Goal: Task Accomplishment & Management: Use online tool/utility

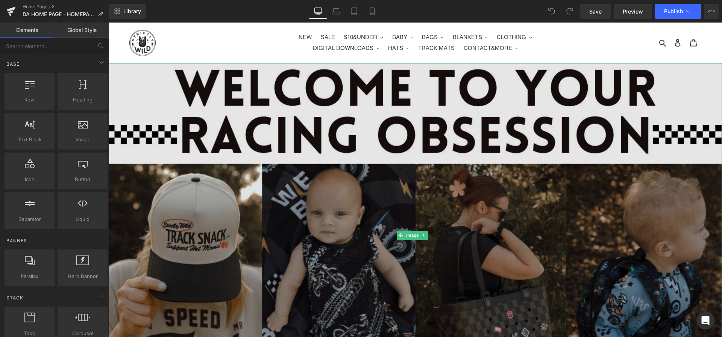
click at [331, 123] on img at bounding box center [415, 235] width 613 height 345
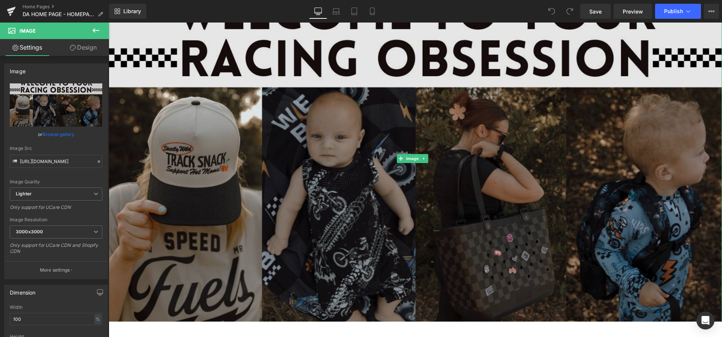
scroll to position [332, 0]
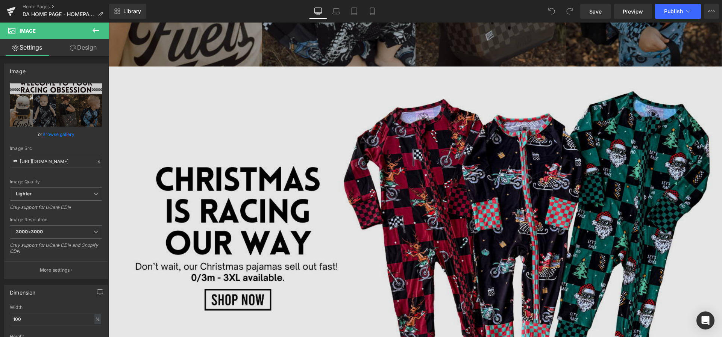
click at [232, 103] on img at bounding box center [415, 239] width 613 height 345
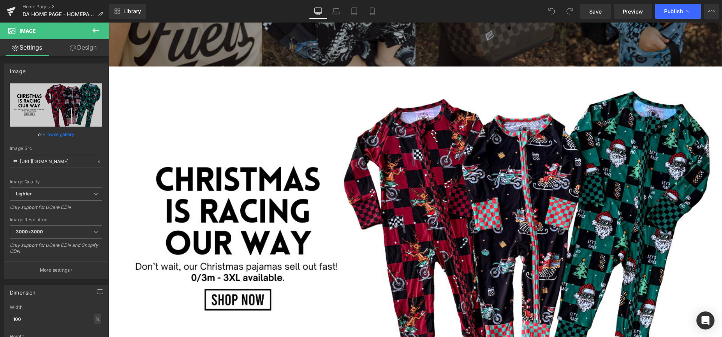
click at [98, 28] on icon at bounding box center [95, 30] width 9 height 9
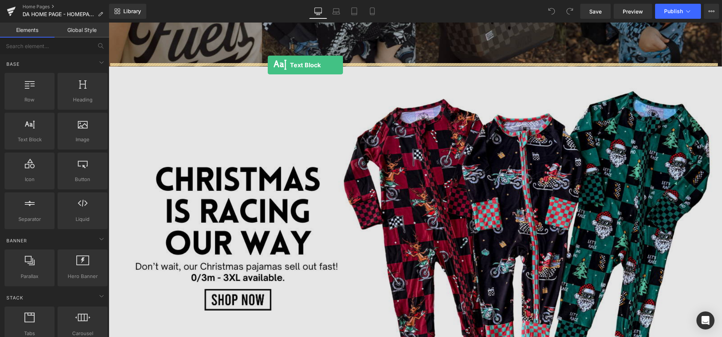
drag, startPoint x: 137, startPoint y: 161, endPoint x: 268, endPoint y: 65, distance: 162.4
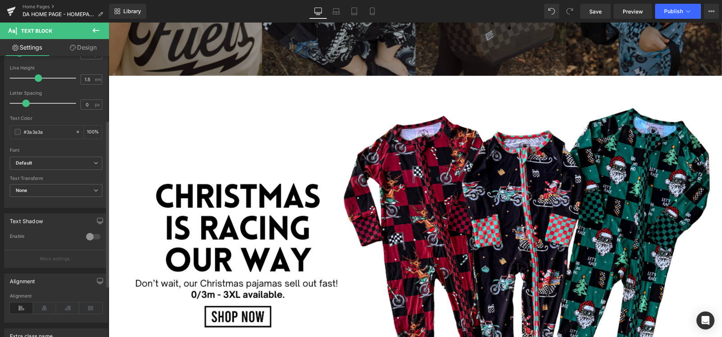
scroll to position [194, 0]
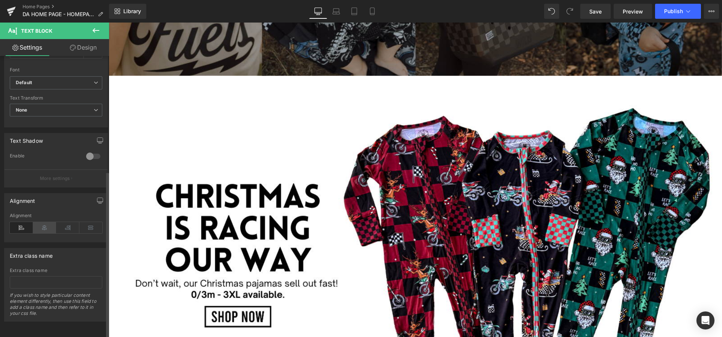
click at [41, 222] on icon at bounding box center [44, 227] width 23 height 11
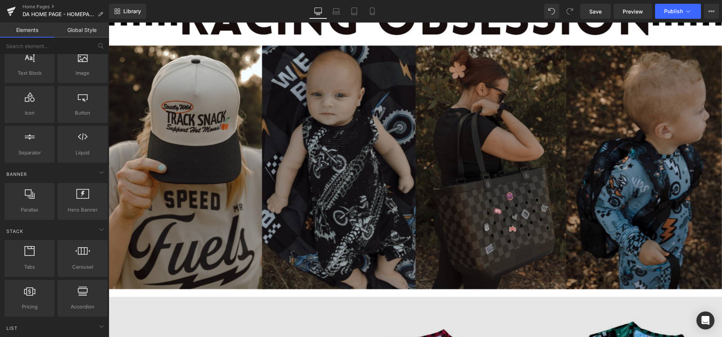
scroll to position [91, 0]
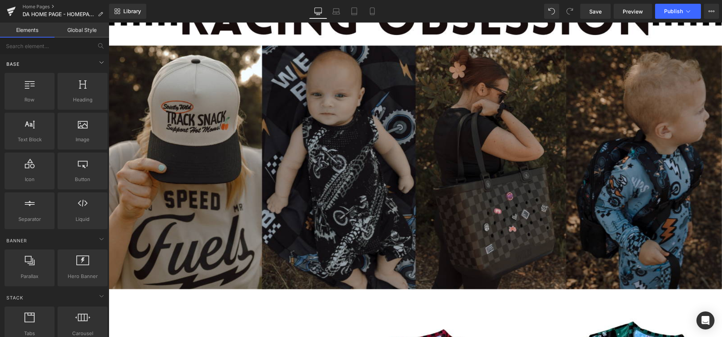
click at [65, 61] on div "Base" at bounding box center [56, 63] width 106 height 15
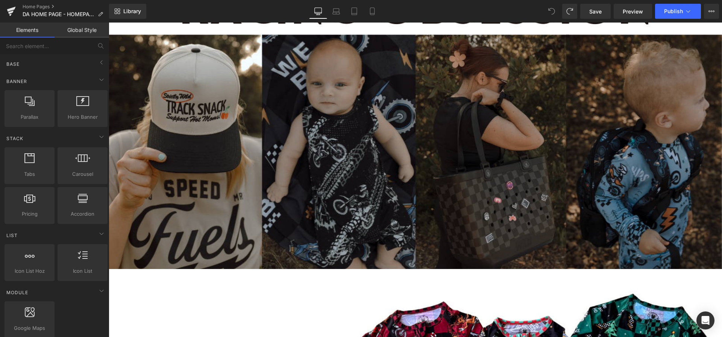
click at [86, 29] on link "Global Style" at bounding box center [82, 30] width 55 height 15
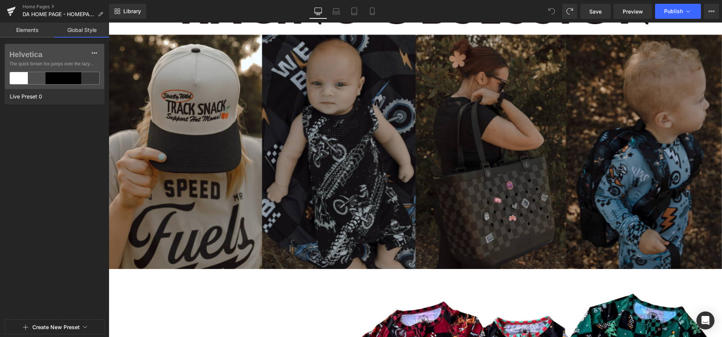
click at [33, 30] on link "Elements" at bounding box center [27, 30] width 55 height 15
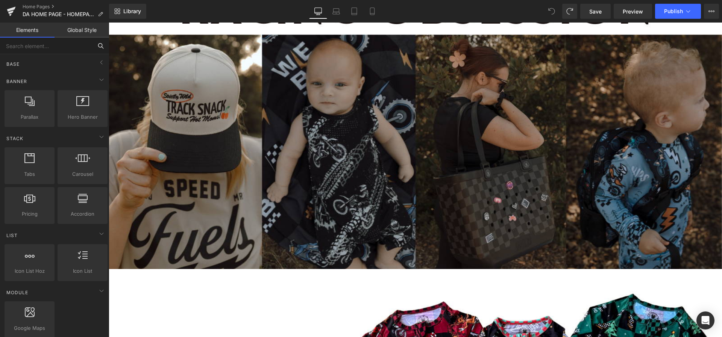
click at [41, 49] on input "text" at bounding box center [46, 46] width 92 height 17
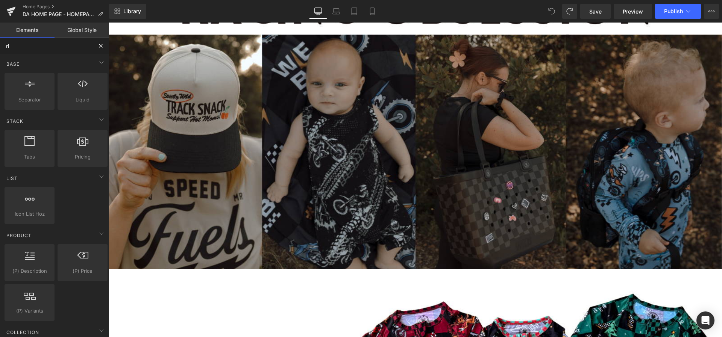
type input "r"
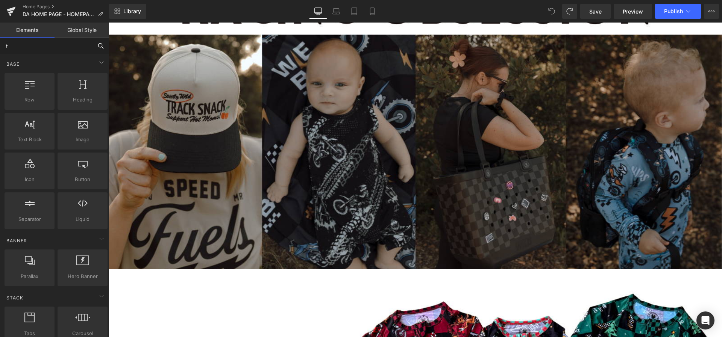
type input "te"
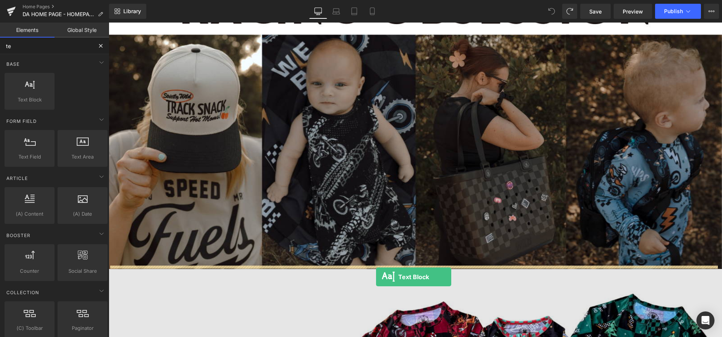
drag, startPoint x: 141, startPoint y: 118, endPoint x: 376, endPoint y: 277, distance: 283.7
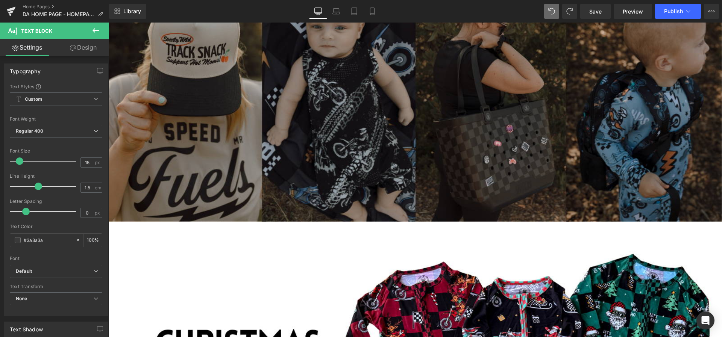
click at [67, 43] on link "Design" at bounding box center [83, 47] width 55 height 17
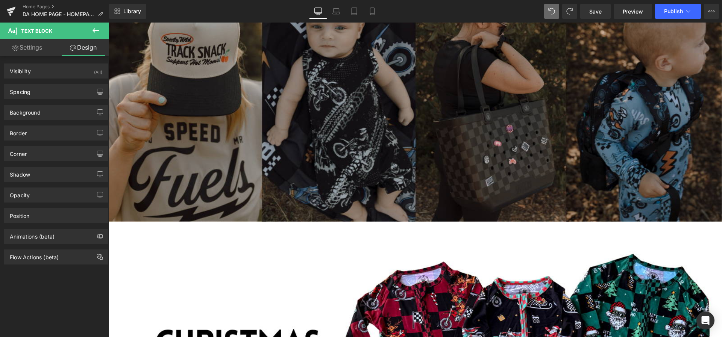
click at [18, 44] on link "Settings" at bounding box center [27, 47] width 55 height 17
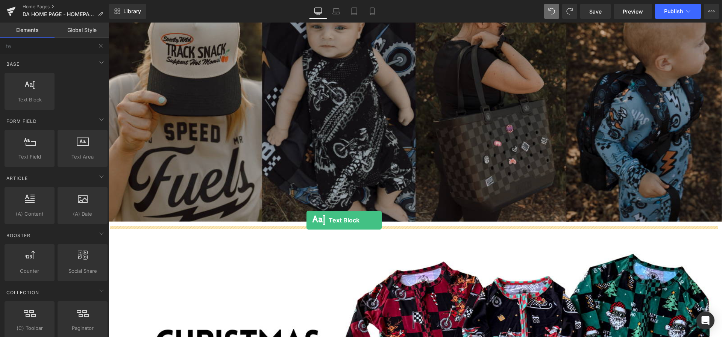
drag, startPoint x: 134, startPoint y: 115, endPoint x: 306, endPoint y: 220, distance: 202.4
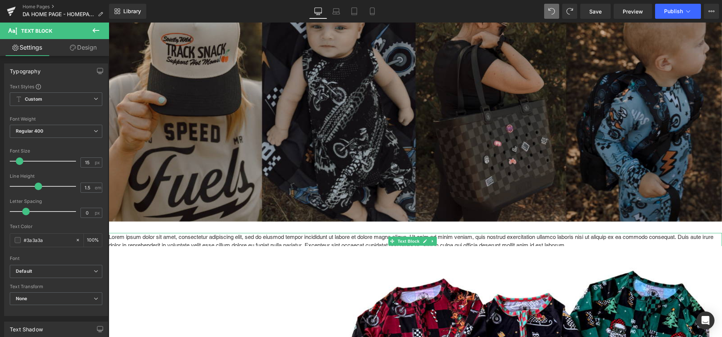
click at [177, 240] on p "Lorem ipsum dolor sit amet, consectetur adipiscing elit, sed do eiusmod tempor …" at bounding box center [415, 241] width 613 height 17
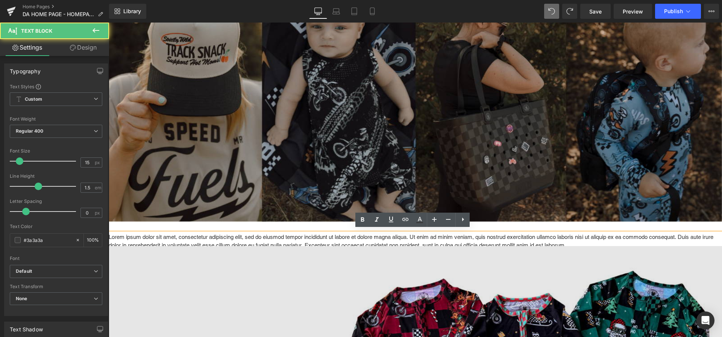
scroll to position [188, 0]
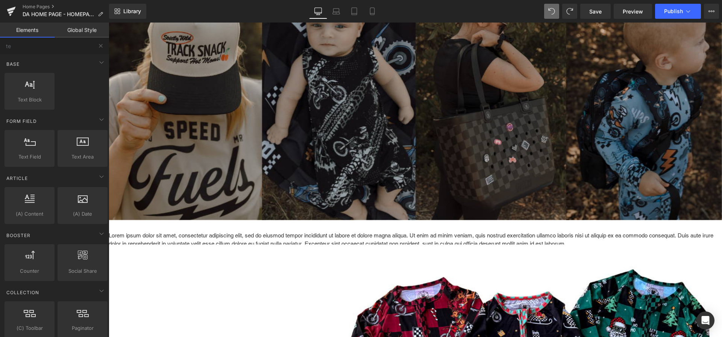
click at [170, 233] on p "Lorem ipsum dolor sit amet, consectetur adipiscing elit, sed do eiusmod tempor …" at bounding box center [415, 240] width 613 height 17
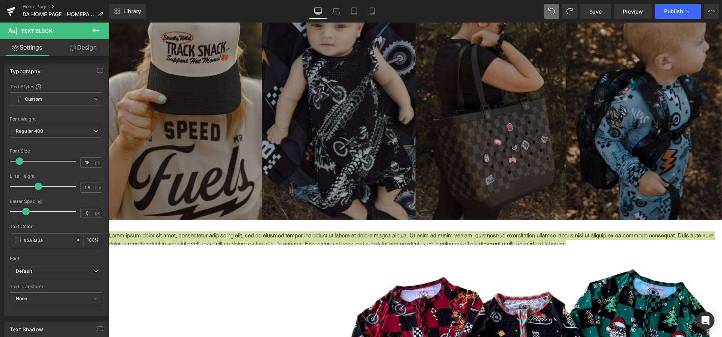
click at [96, 29] on icon at bounding box center [95, 30] width 9 height 9
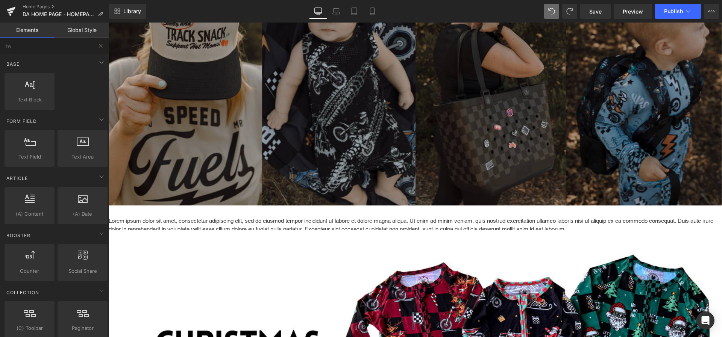
scroll to position [203, 0]
click at [160, 222] on p "Lorem ipsum dolor sit amet, consectetur adipiscing elit, sed do eiusmod tempor …" at bounding box center [415, 225] width 613 height 17
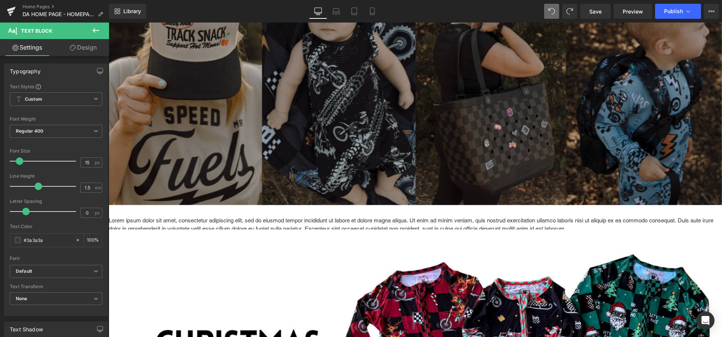
click at [93, 29] on icon at bounding box center [95, 30] width 9 height 9
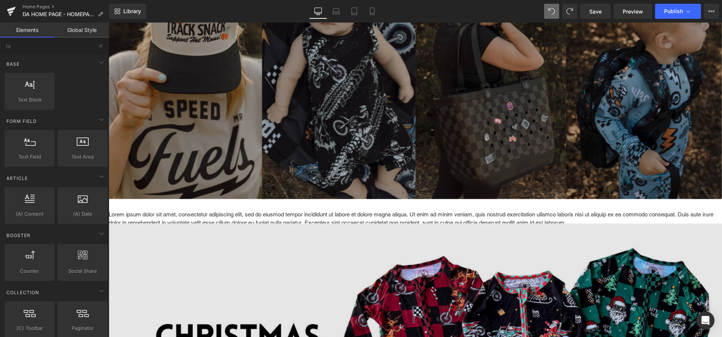
scroll to position [214, 0]
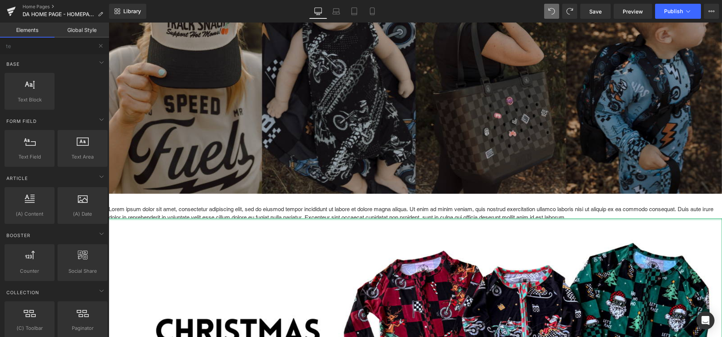
click at [214, 210] on p "Lorem ipsum dolor sit amet, consectetur adipiscing elit, sed do eiusmod tempor …" at bounding box center [415, 213] width 613 height 17
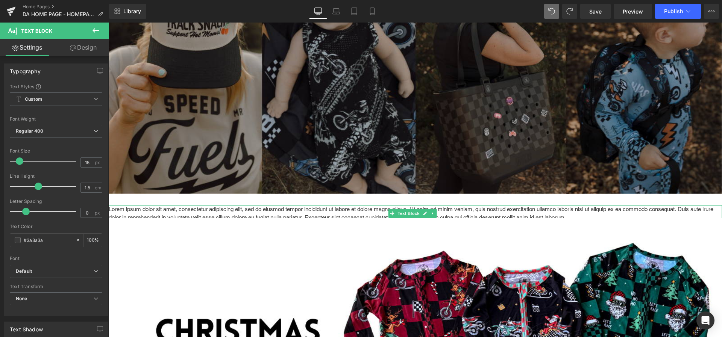
click at [201, 212] on p "Lorem ipsum dolor sit amet, consectetur adipiscing elit, sed do eiusmod tempor …" at bounding box center [415, 213] width 613 height 17
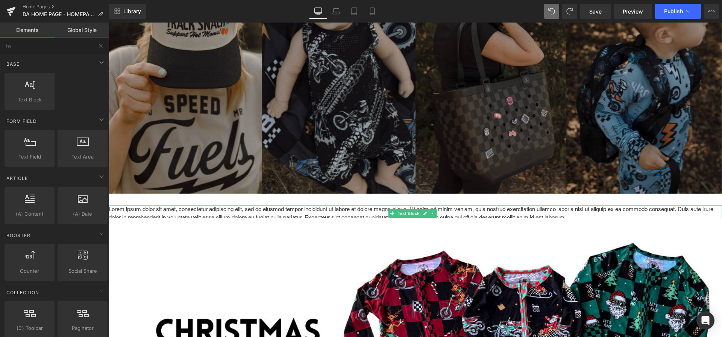
click at [158, 207] on p "Lorem ipsum dolor sit amet, consectetur adipiscing elit, sed do eiusmod tempor …" at bounding box center [415, 213] width 613 height 17
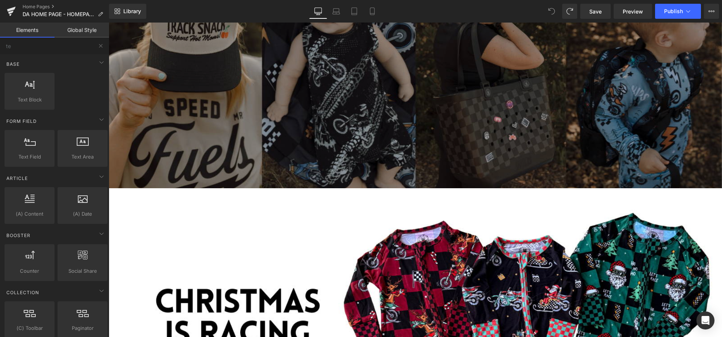
scroll to position [193, 0]
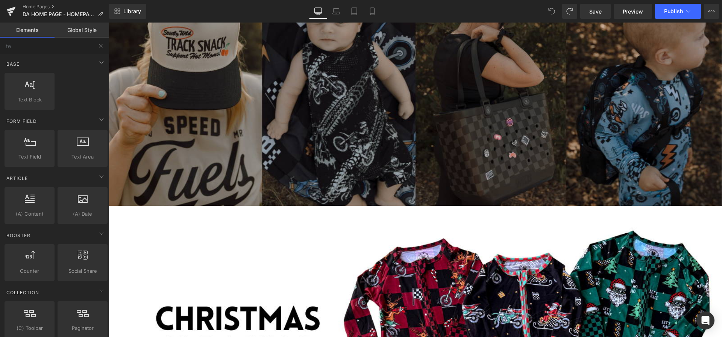
click at [552, 9] on icon at bounding box center [551, 11] width 7 height 7
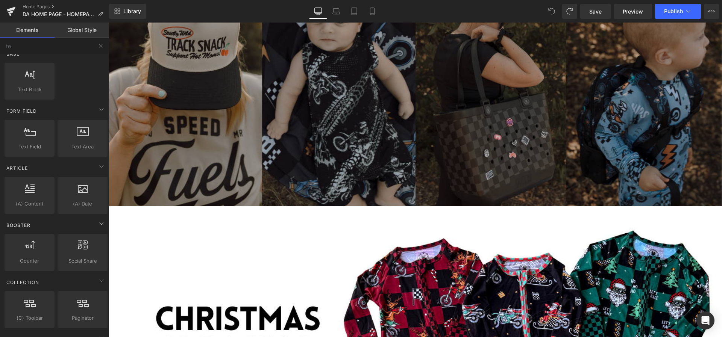
scroll to position [0, 0]
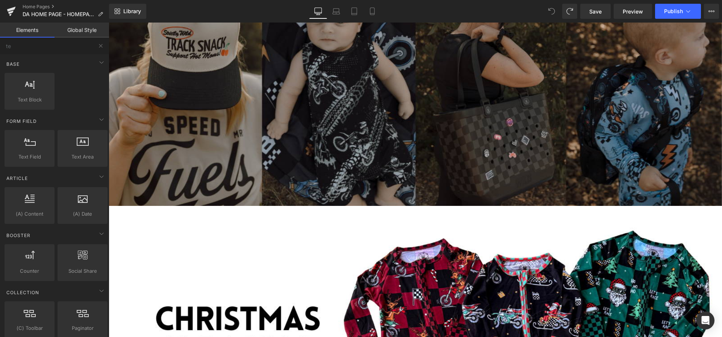
click at [78, 27] on link "Global Style" at bounding box center [82, 30] width 55 height 15
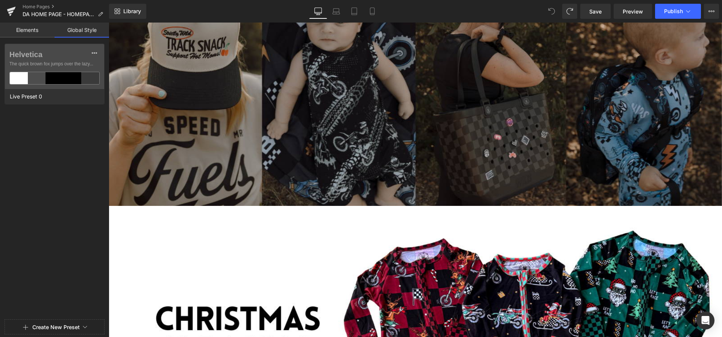
click at [34, 30] on link "Elements" at bounding box center [27, 30] width 55 height 15
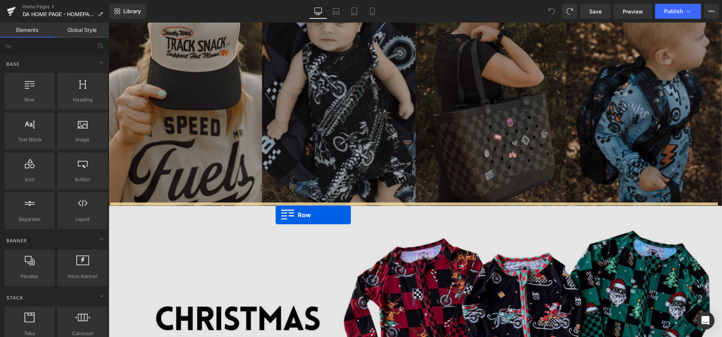
drag, startPoint x: 133, startPoint y: 117, endPoint x: 276, endPoint y: 215, distance: 173.5
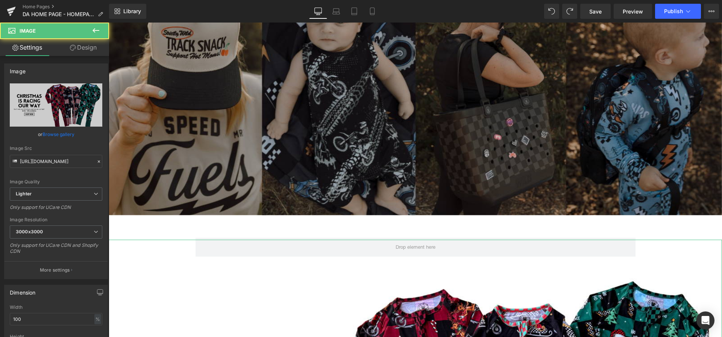
click at [103, 26] on button at bounding box center [96, 31] width 26 height 17
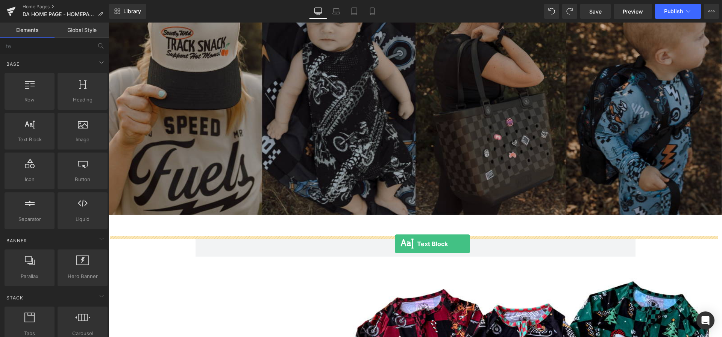
drag, startPoint x: 145, startPoint y: 153, endPoint x: 395, endPoint y: 244, distance: 265.9
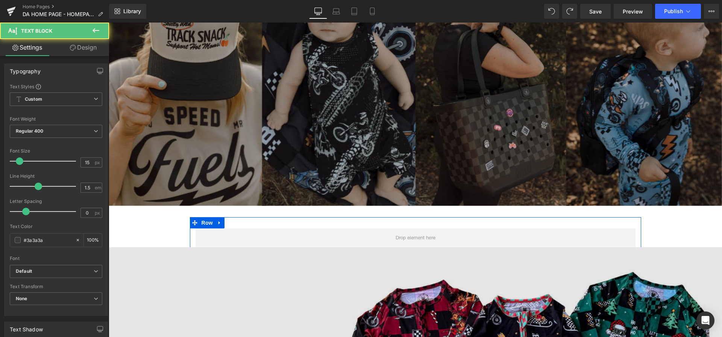
scroll to position [215, 0]
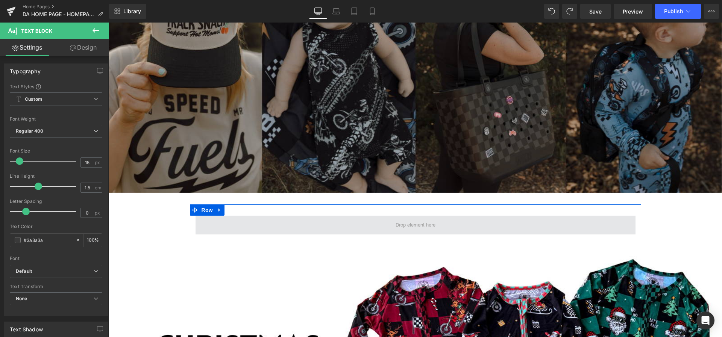
click at [266, 220] on span at bounding box center [416, 225] width 440 height 19
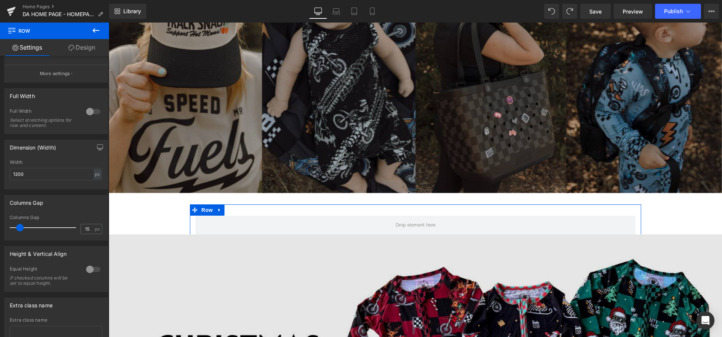
scroll to position [112, 0]
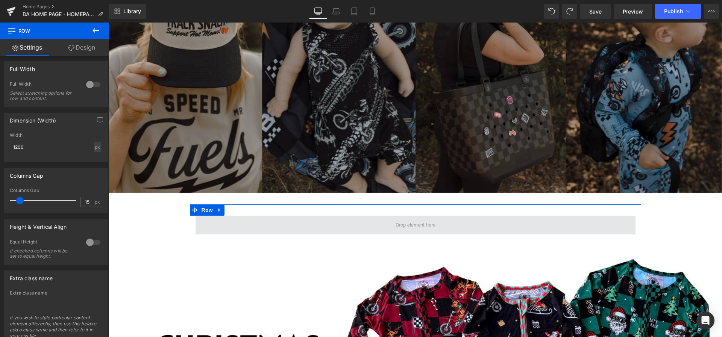
click at [430, 226] on span at bounding box center [415, 225] width 45 height 11
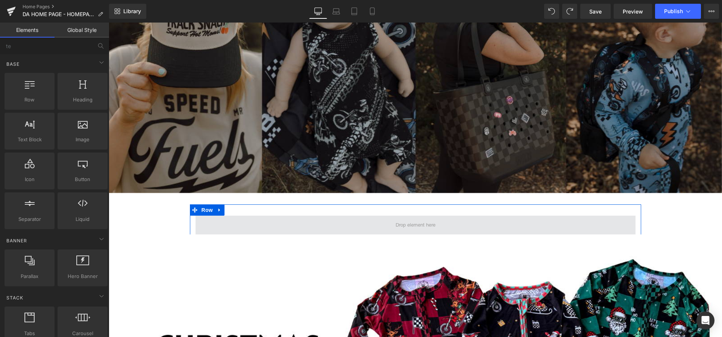
click at [430, 226] on span at bounding box center [415, 225] width 45 height 11
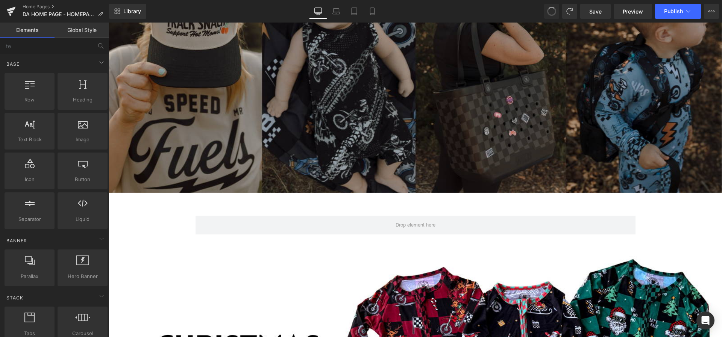
click at [555, 8] on span at bounding box center [551, 11] width 13 height 13
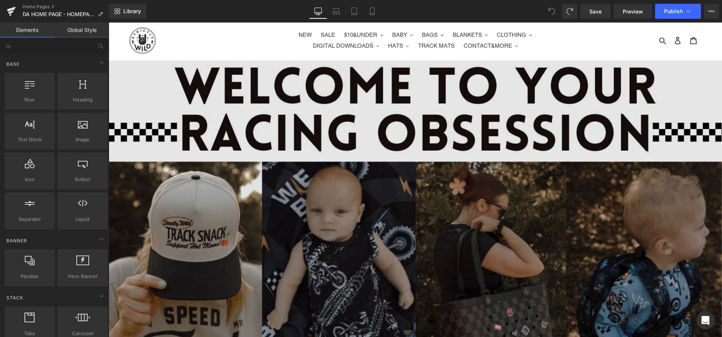
scroll to position [0, 0]
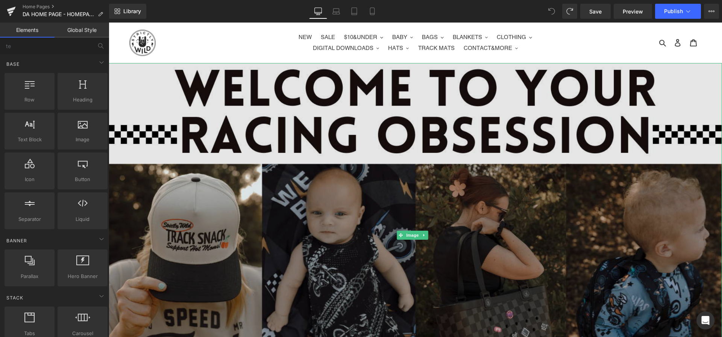
click at [367, 129] on img at bounding box center [415, 235] width 613 height 345
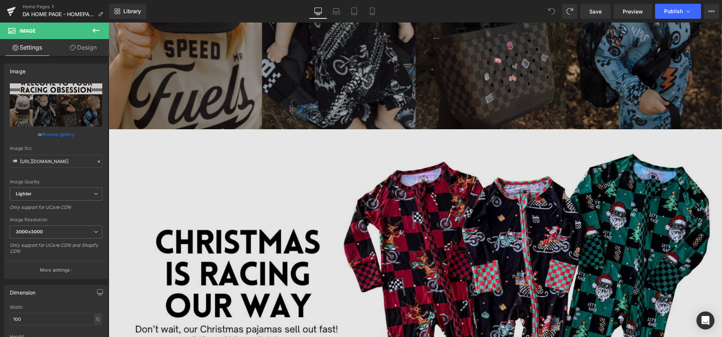
scroll to position [317, 0]
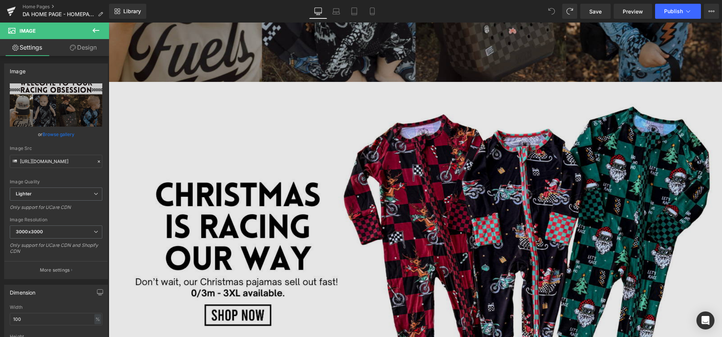
click at [288, 101] on img at bounding box center [415, 254] width 613 height 345
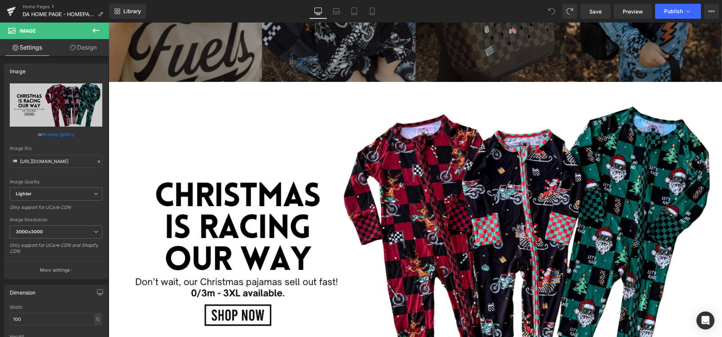
click at [88, 32] on button at bounding box center [96, 31] width 26 height 17
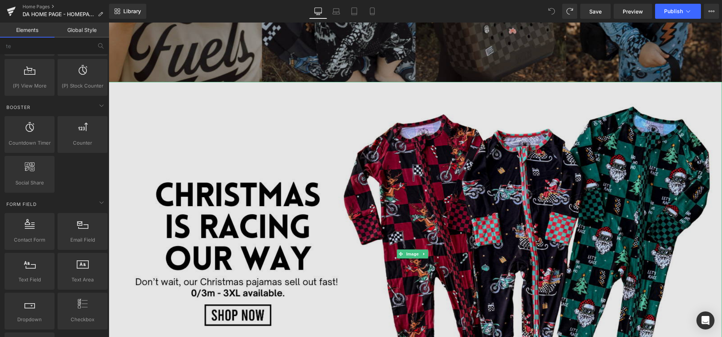
scroll to position [318, 0]
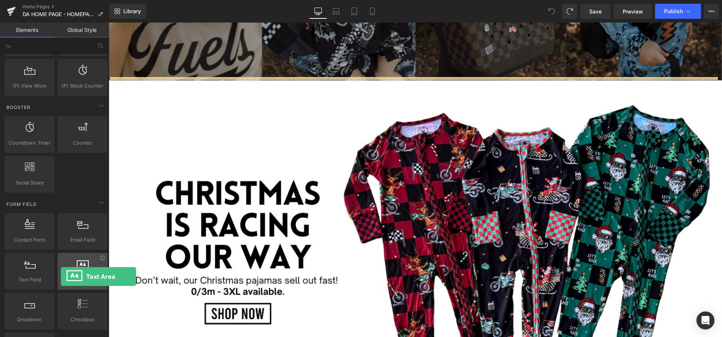
drag, startPoint x: 84, startPoint y: 272, endPoint x: 61, endPoint y: 276, distance: 23.3
click at [61, 276] on div "Text Area textareas, forms, fields, texts, inputs" at bounding box center [83, 271] width 50 height 37
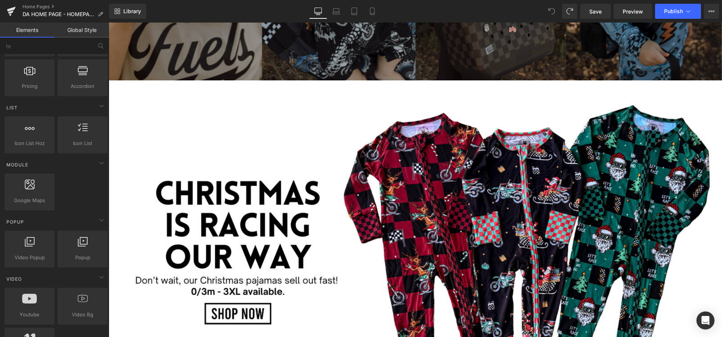
scroll to position [0, 0]
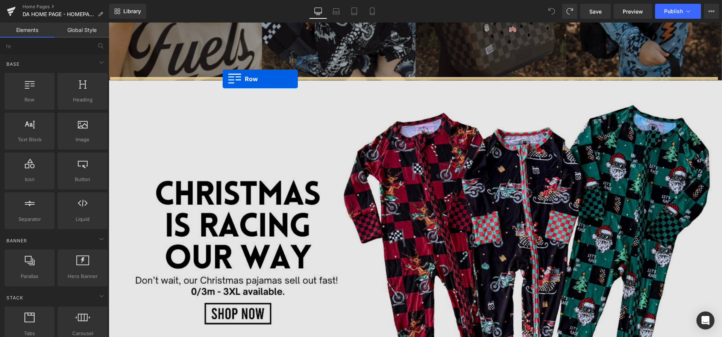
drag, startPoint x: 133, startPoint y: 110, endPoint x: 223, endPoint y: 79, distance: 95.1
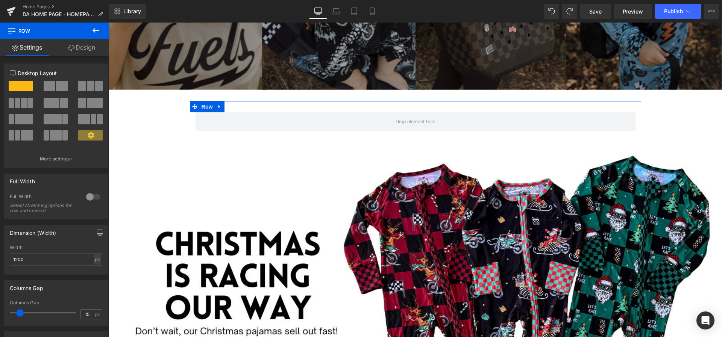
click at [94, 49] on link "Design" at bounding box center [82, 47] width 55 height 17
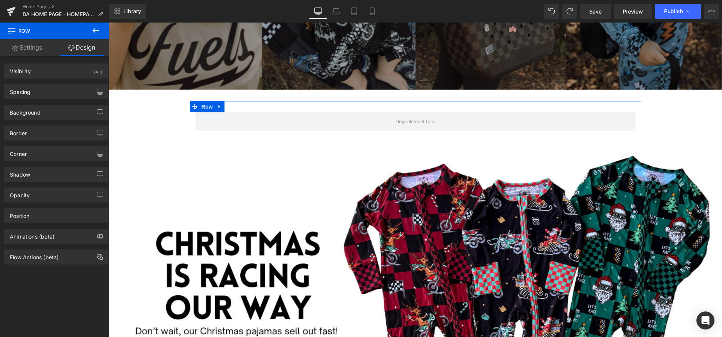
click at [401, 106] on div "Row" at bounding box center [415, 118] width 451 height 34
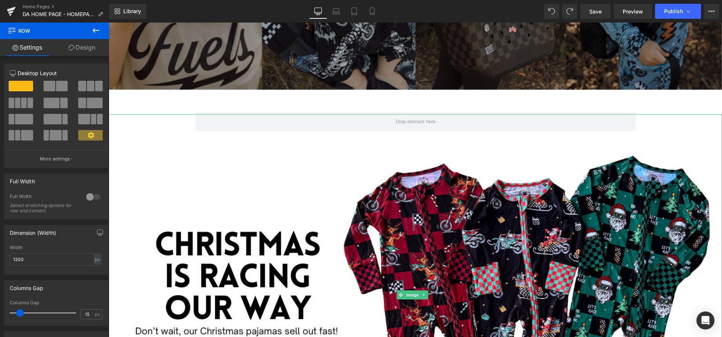
click at [258, 115] on div at bounding box center [415, 295] width 613 height 362
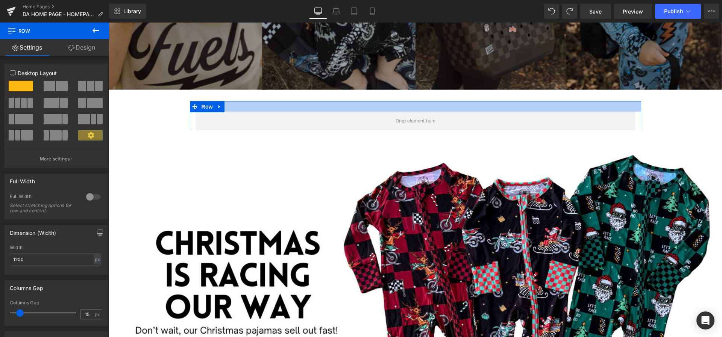
click at [341, 101] on div at bounding box center [415, 106] width 451 height 11
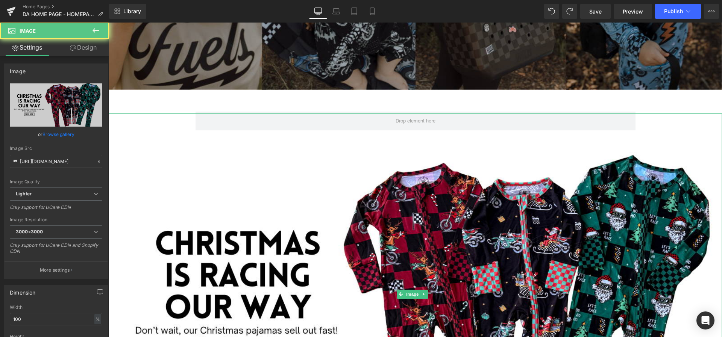
click at [267, 118] on div at bounding box center [415, 295] width 613 height 362
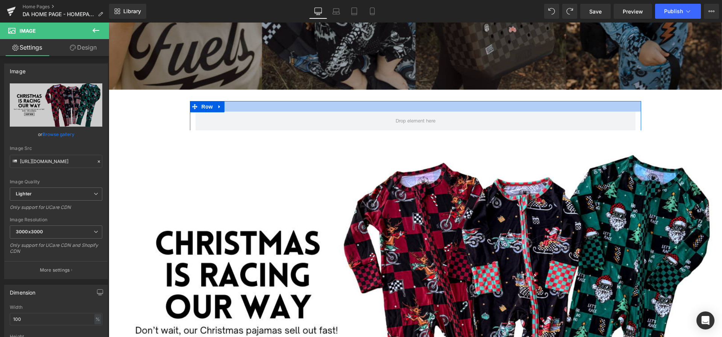
click at [222, 102] on div at bounding box center [415, 106] width 451 height 11
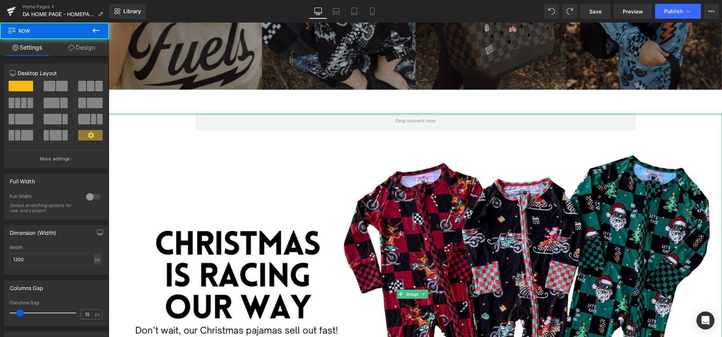
click at [241, 114] on div at bounding box center [415, 115] width 613 height 2
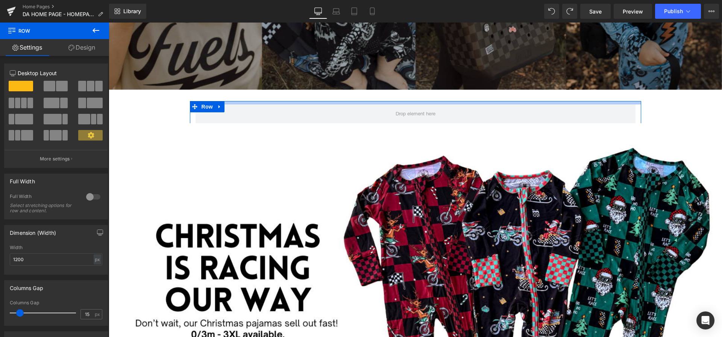
drag, startPoint x: 238, startPoint y: 104, endPoint x: 243, endPoint y: 97, distance: 8.4
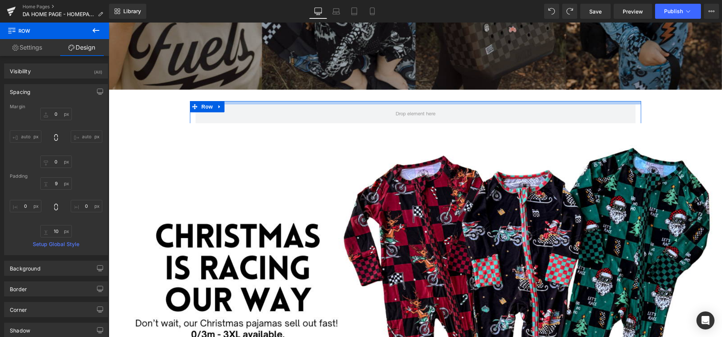
click at [249, 101] on div at bounding box center [415, 102] width 451 height 3
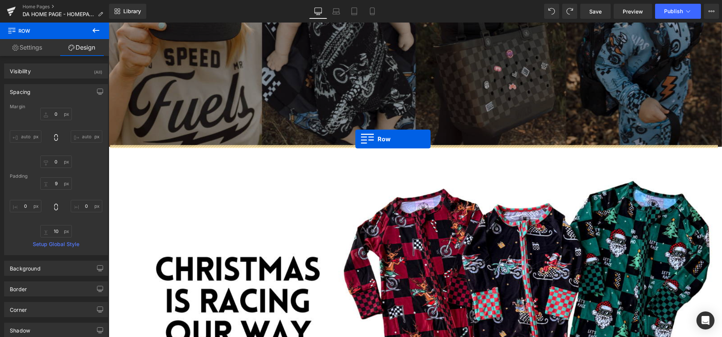
scroll to position [255, 0]
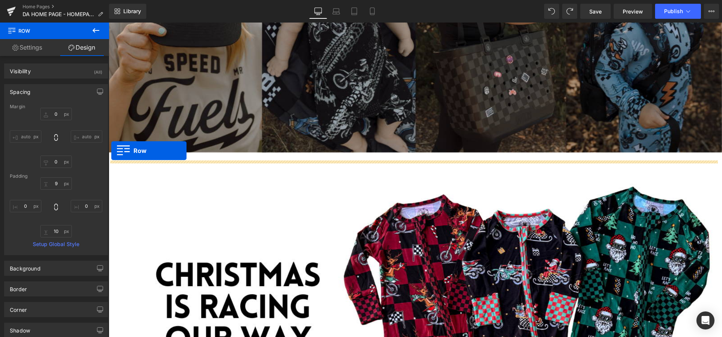
drag, startPoint x: 191, startPoint y: 102, endPoint x: 111, endPoint y: 151, distance: 93.3
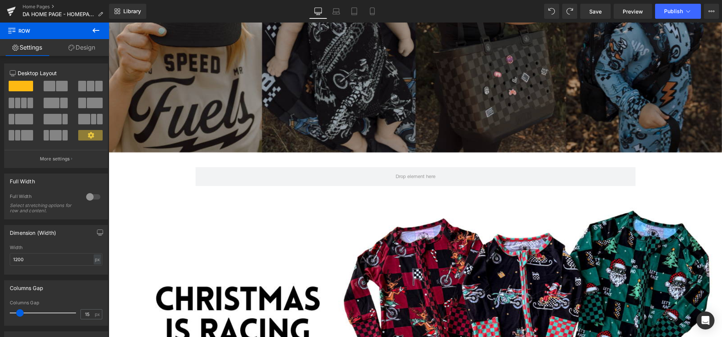
click at [96, 29] on icon at bounding box center [95, 30] width 9 height 9
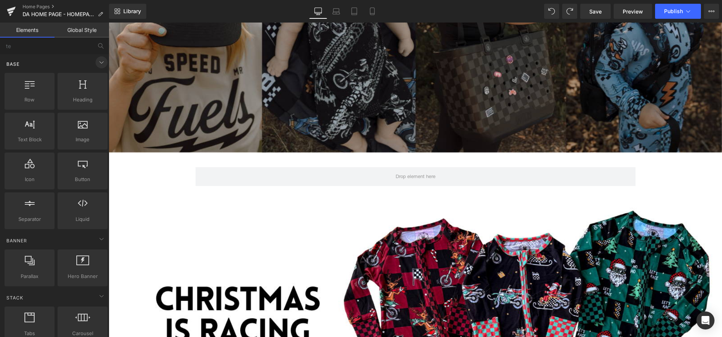
click at [99, 61] on icon at bounding box center [101, 62] width 9 height 9
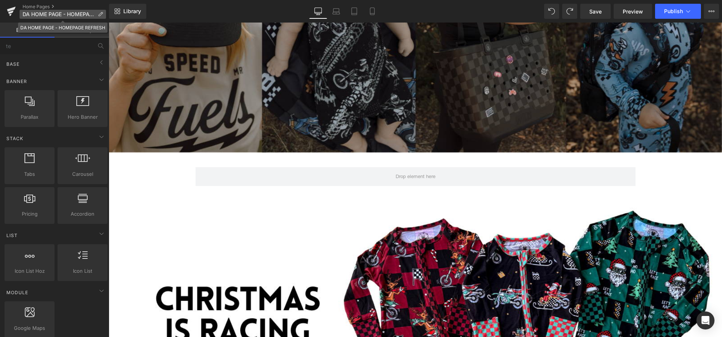
click at [83, 15] on span "DA HOME PAGE - HOMEPAGE REFRESH" at bounding box center [59, 14] width 72 height 6
click at [125, 11] on span "Library" at bounding box center [132, 11] width 18 height 7
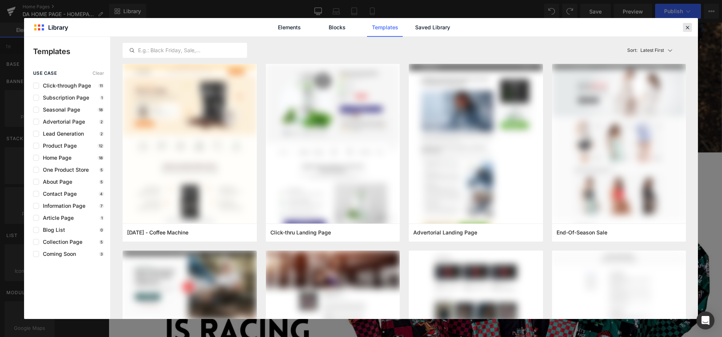
click at [684, 26] on icon at bounding box center [687, 27] width 7 height 7
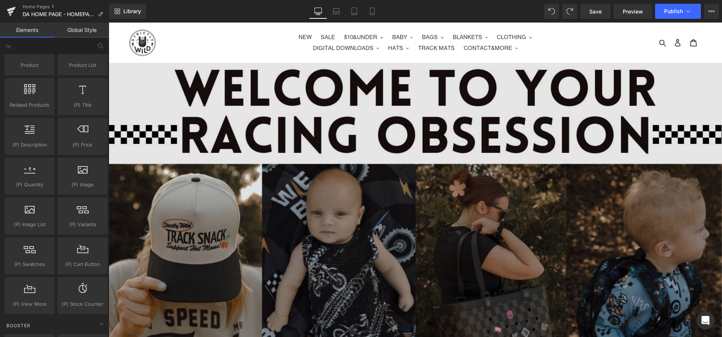
scroll to position [250, 0]
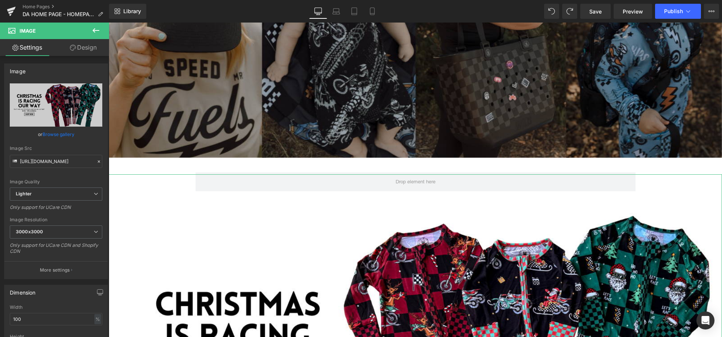
click at [71, 48] on icon at bounding box center [73, 48] width 6 height 6
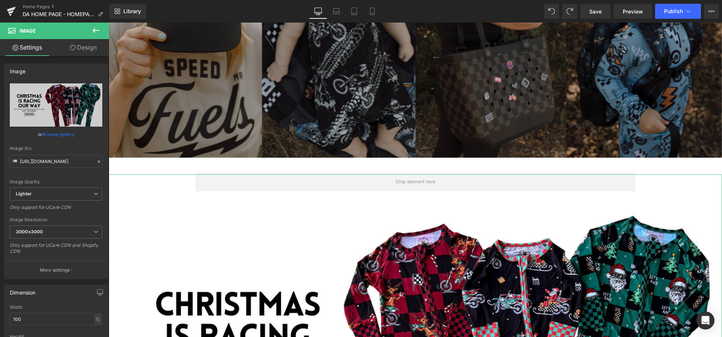
drag, startPoint x: 548, startPoint y: 176, endPoint x: 576, endPoint y: 167, distance: 29.5
click at [208, 170] on span "Row" at bounding box center [207, 175] width 15 height 11
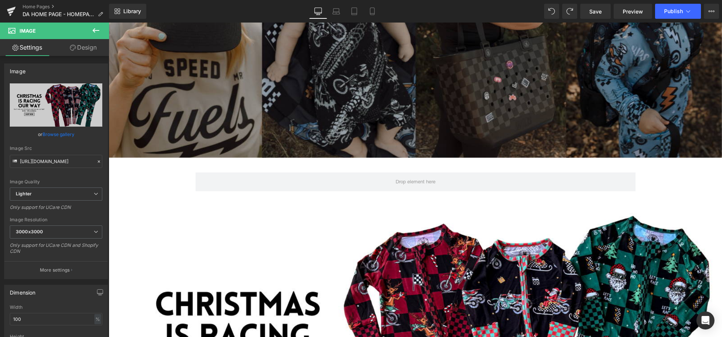
click at [99, 27] on icon at bounding box center [95, 30] width 9 height 9
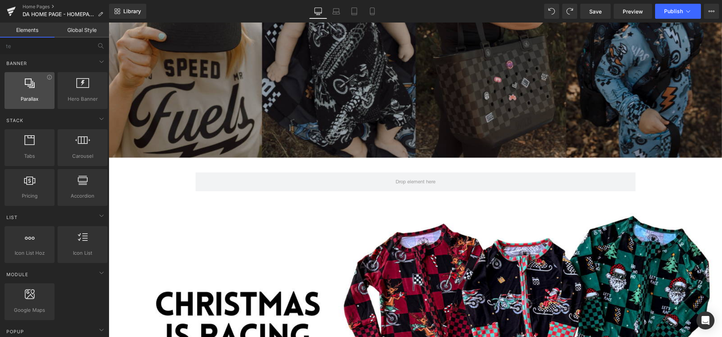
scroll to position [0, 0]
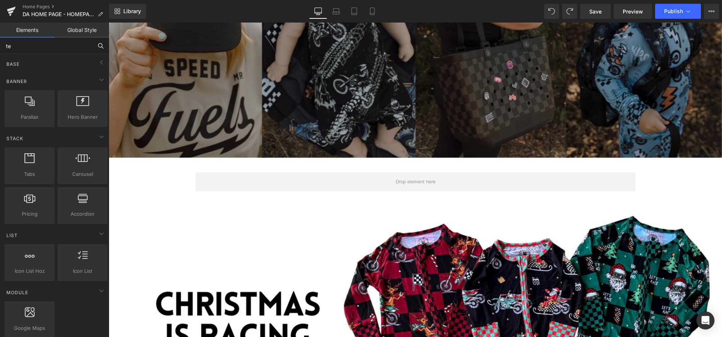
click at [31, 47] on input "te" at bounding box center [46, 46] width 92 height 17
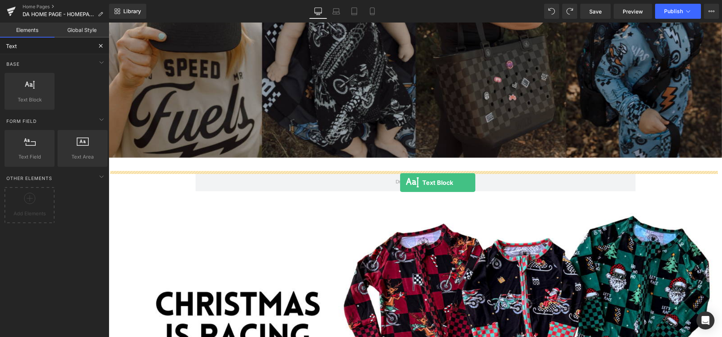
drag, startPoint x: 127, startPoint y: 109, endPoint x: 400, endPoint y: 183, distance: 283.0
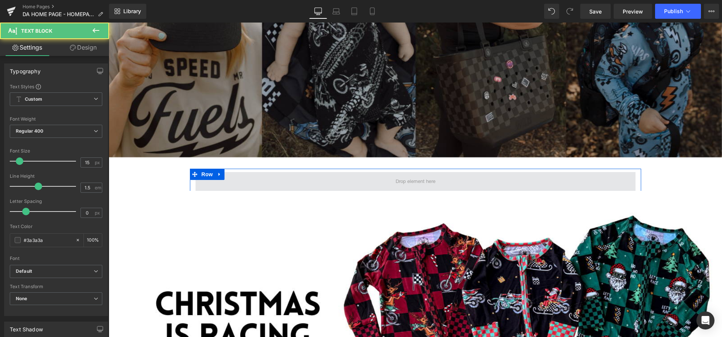
scroll to position [252, 0]
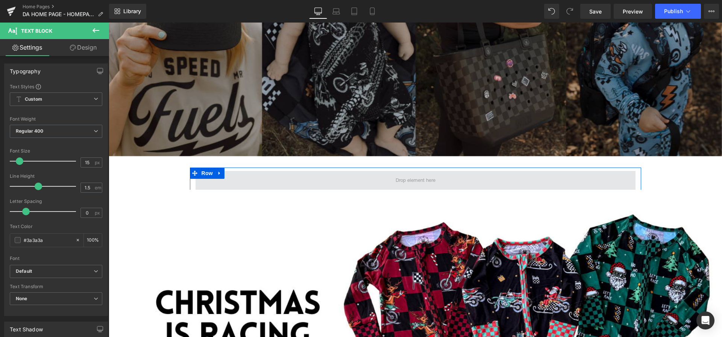
type input "Tex"
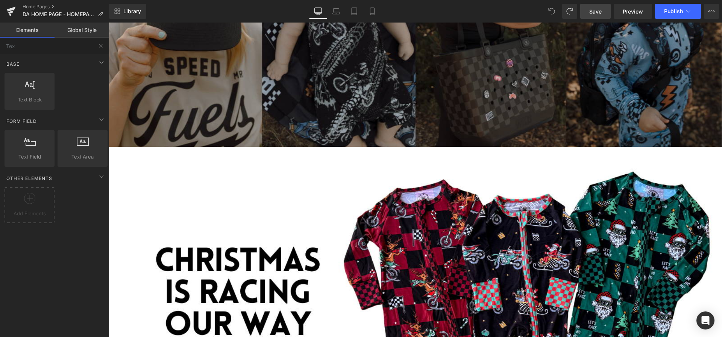
click at [597, 11] on span "Save" at bounding box center [595, 12] width 12 height 8
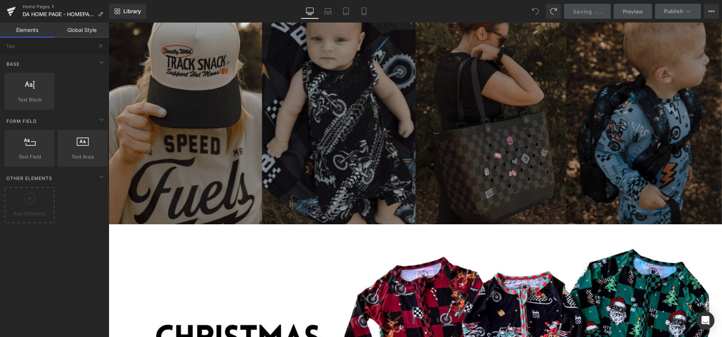
scroll to position [164, 0]
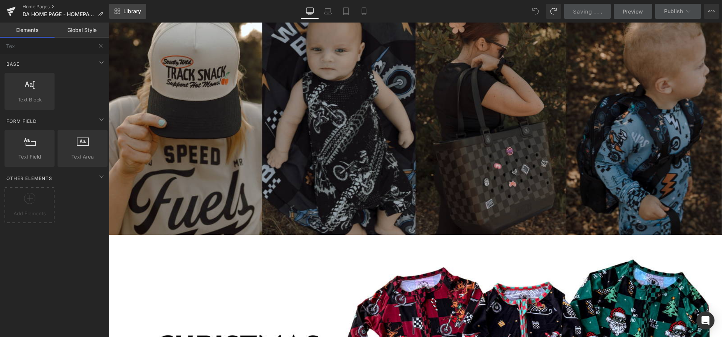
click at [128, 11] on span "Library" at bounding box center [132, 11] width 18 height 7
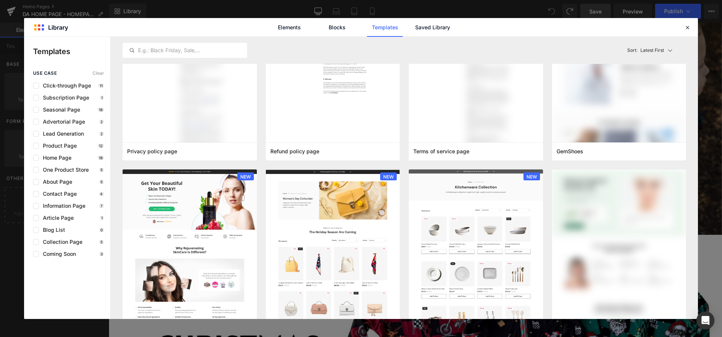
scroll to position [1111, 0]
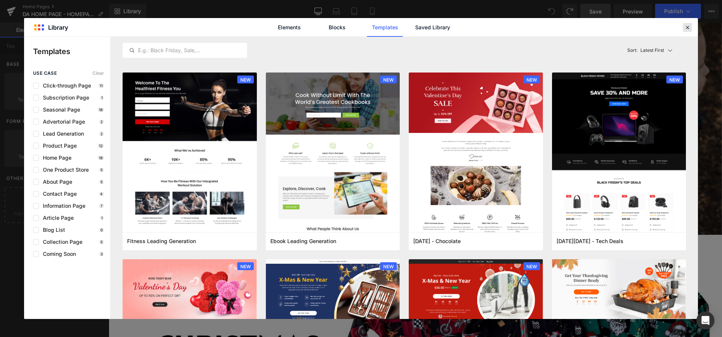
click at [687, 29] on icon at bounding box center [687, 27] width 7 height 7
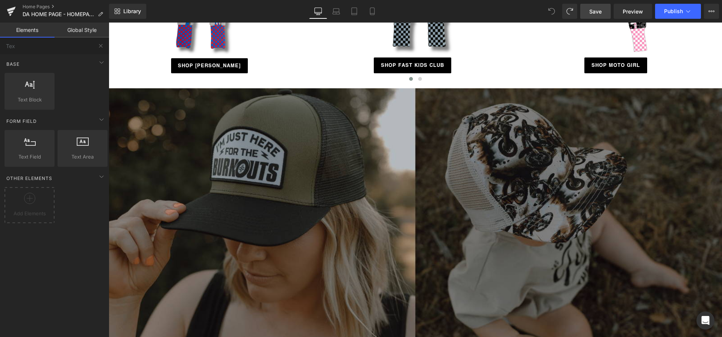
scroll to position [2972, 0]
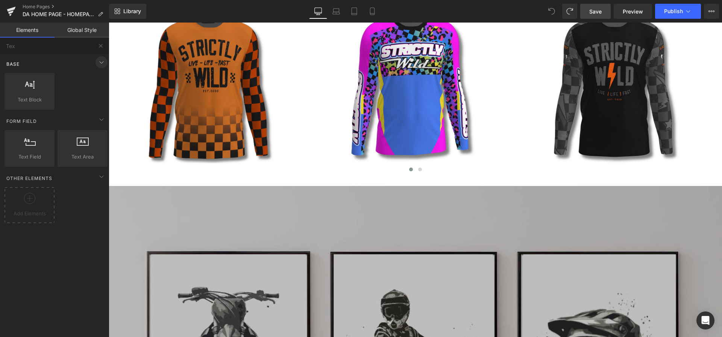
click at [99, 68] on span at bounding box center [102, 62] width 12 height 12
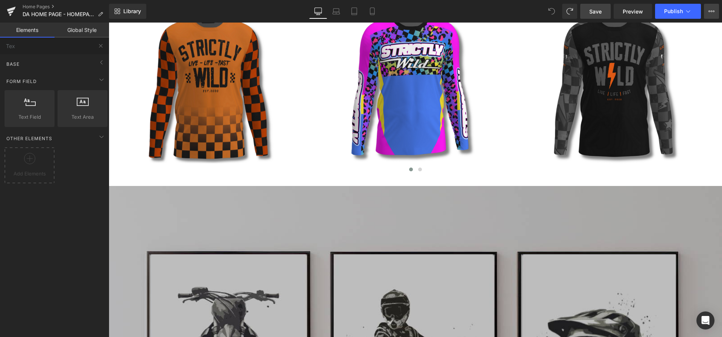
click at [711, 9] on icon at bounding box center [711, 11] width 6 height 6
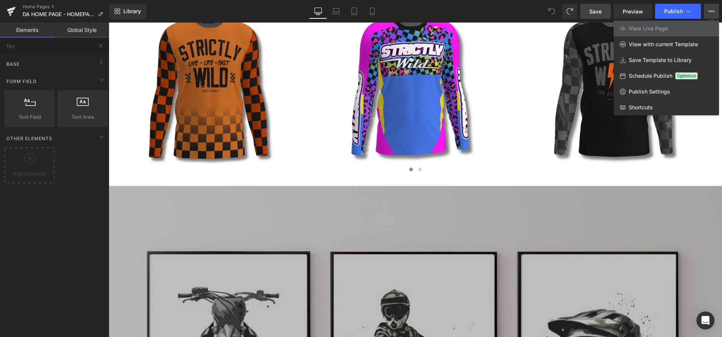
click at [395, 145] on div at bounding box center [415, 180] width 613 height 315
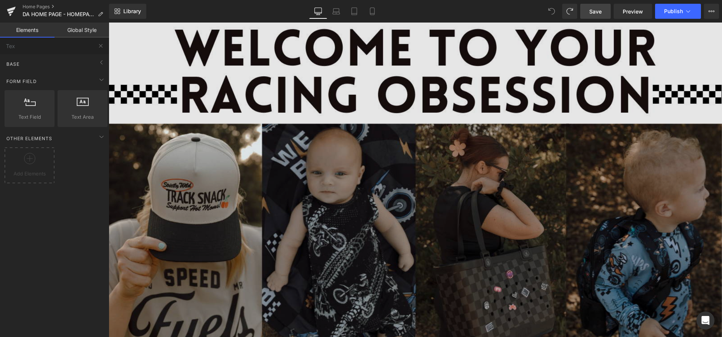
scroll to position [0, 0]
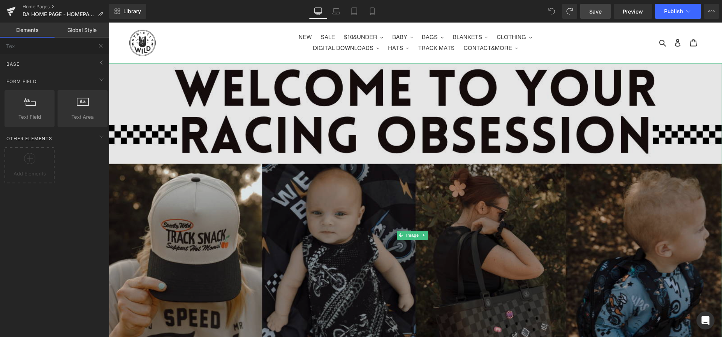
click at [385, 112] on img at bounding box center [415, 235] width 613 height 345
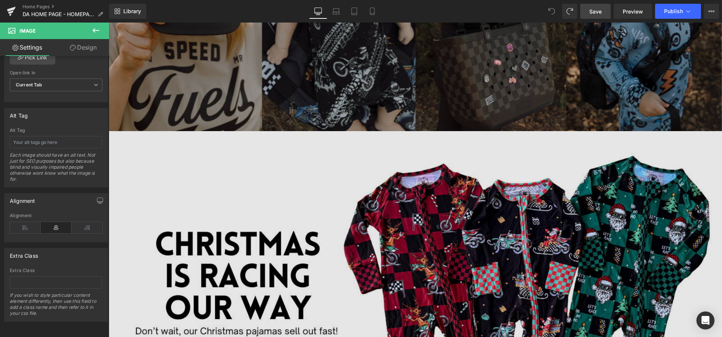
scroll to position [275, 0]
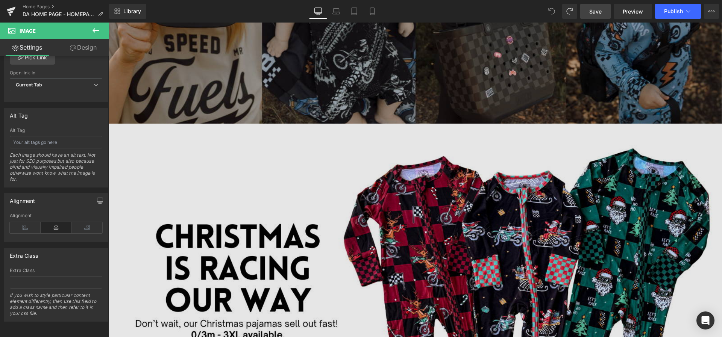
click at [238, 140] on img at bounding box center [415, 296] width 613 height 345
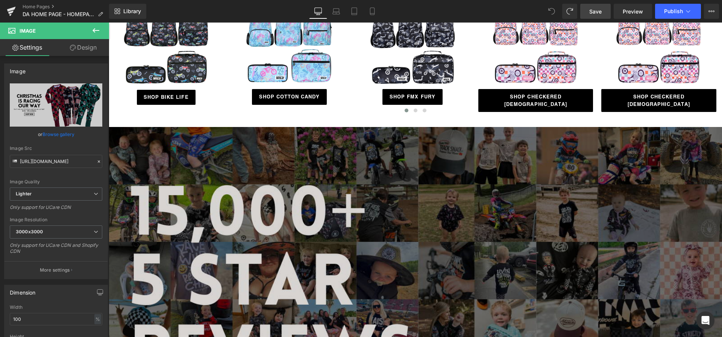
scroll to position [792, 0]
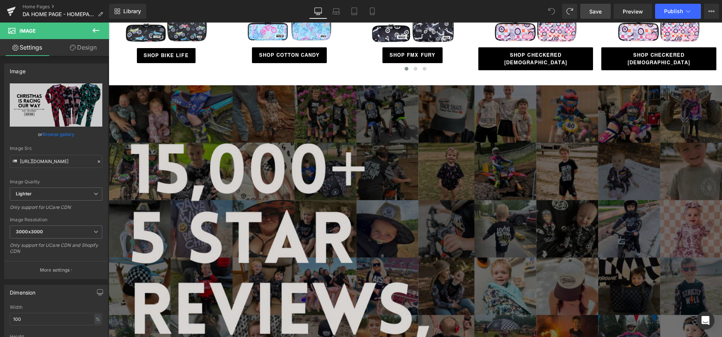
click at [232, 104] on img at bounding box center [415, 257] width 613 height 345
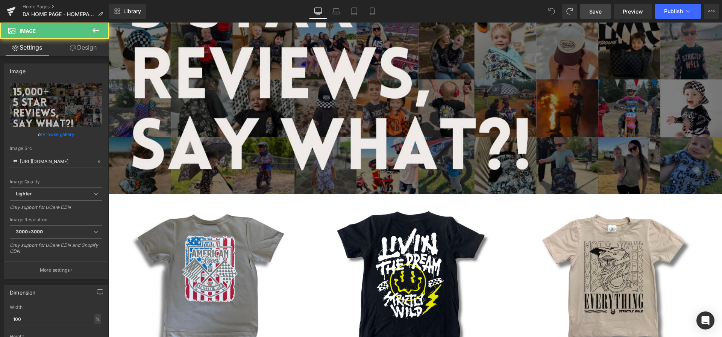
scroll to position [1265, 0]
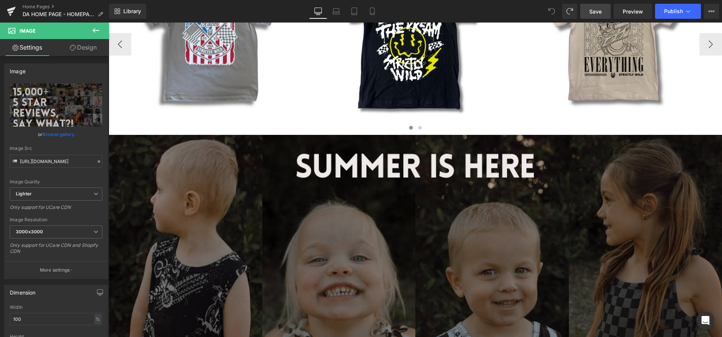
click at [109, 23] on div at bounding box center [109, 23] width 0 height 0
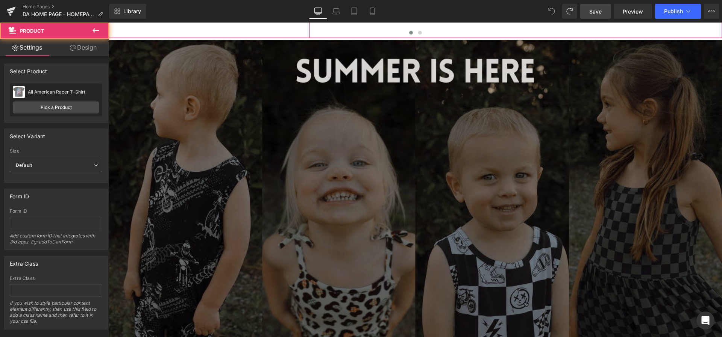
scroll to position [1455, 0]
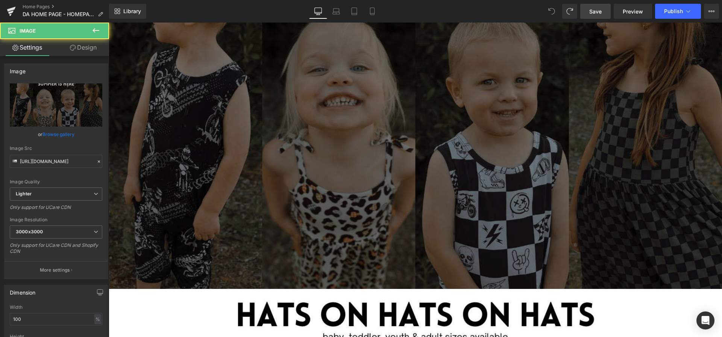
click at [381, 109] on img at bounding box center [415, 117] width 613 height 345
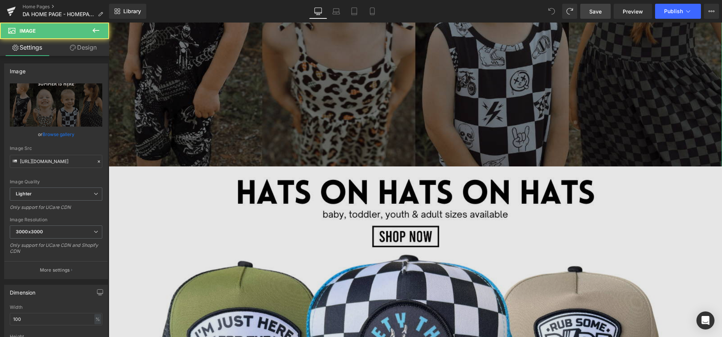
scroll to position [1841, 0]
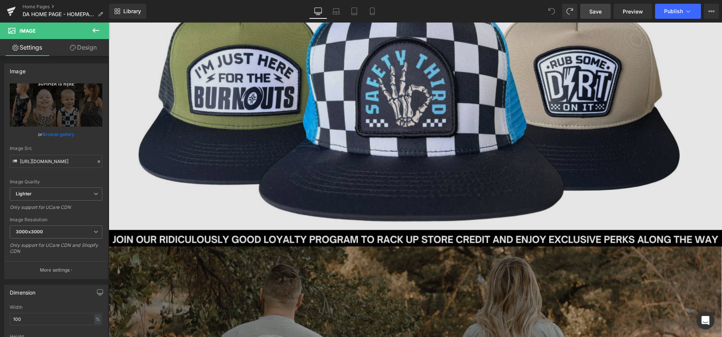
click at [297, 131] on img at bounding box center [415, 76] width 613 height 345
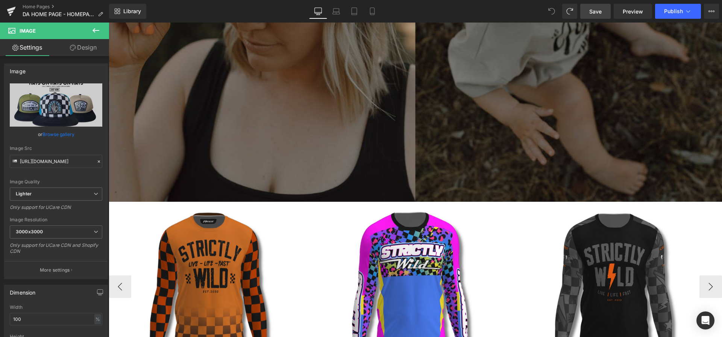
scroll to position [2768, 0]
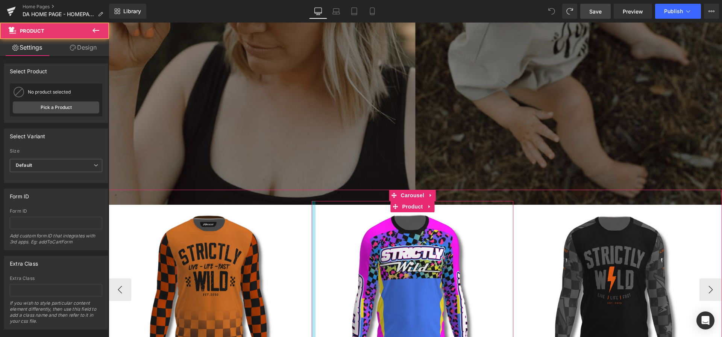
click at [312, 201] on div at bounding box center [314, 289] width 4 height 177
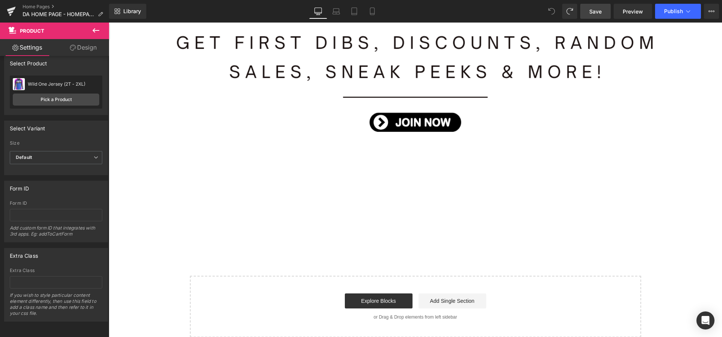
scroll to position [3968, 0]
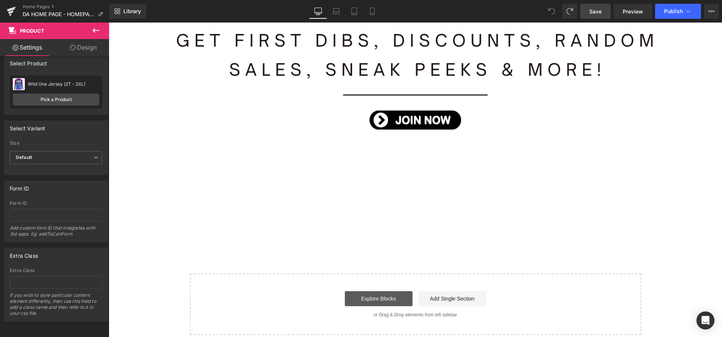
click at [367, 291] on link "Explore Blocks" at bounding box center [379, 298] width 68 height 15
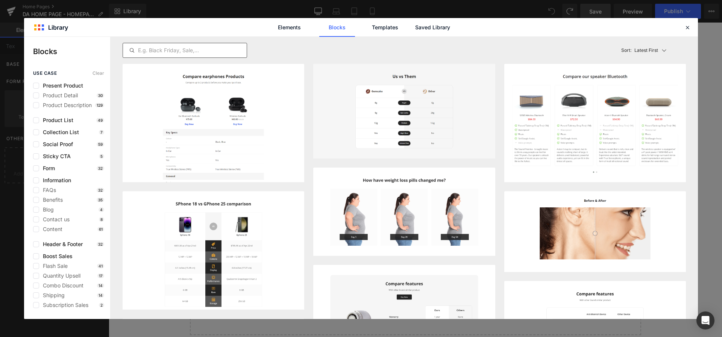
click at [157, 52] on input "text" at bounding box center [185, 50] width 124 height 9
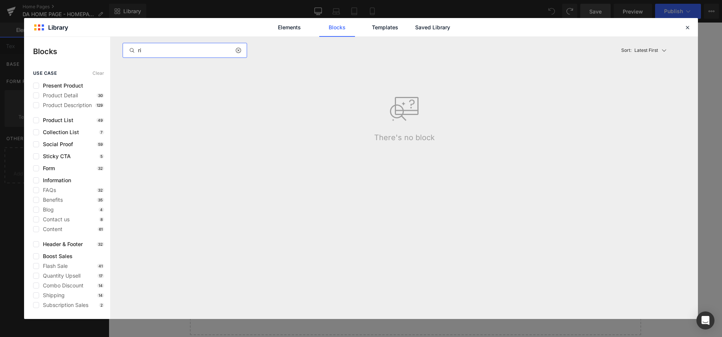
type input "r"
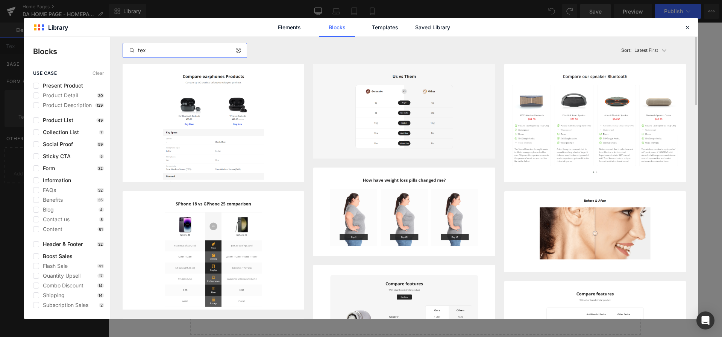
type input "text"
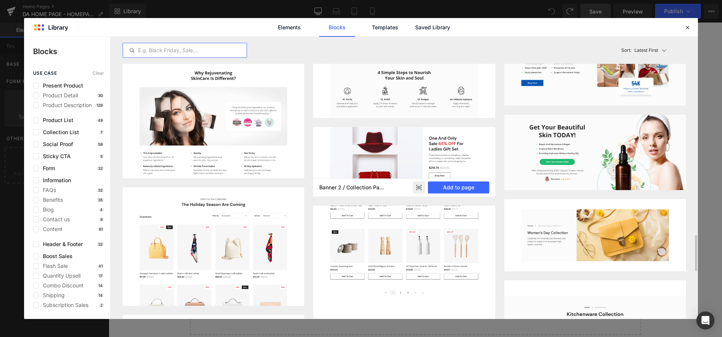
scroll to position [1037, 0]
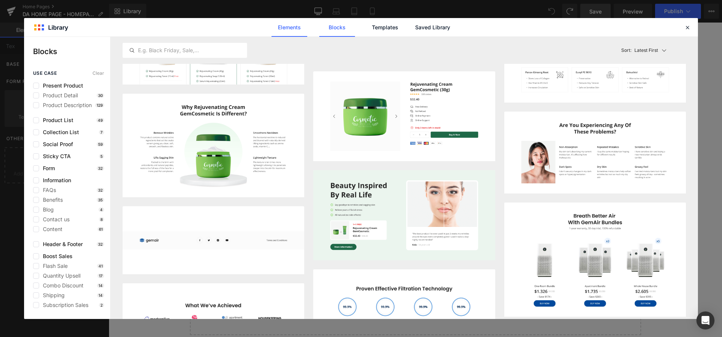
click at [275, 29] on link "Elements" at bounding box center [289, 27] width 36 height 19
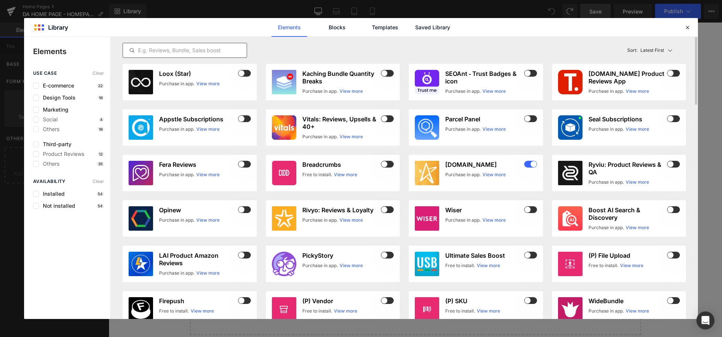
click at [162, 52] on input "text" at bounding box center [185, 50] width 124 height 9
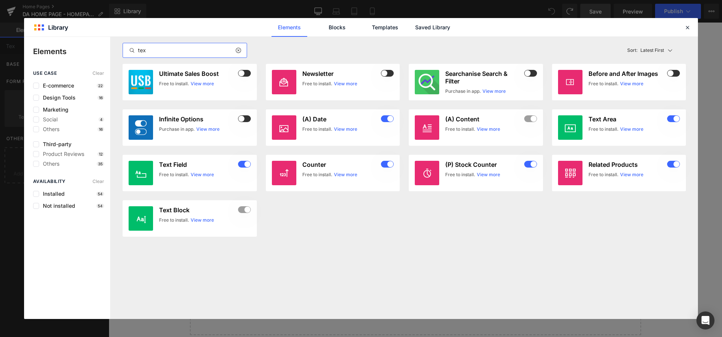
type input "text"
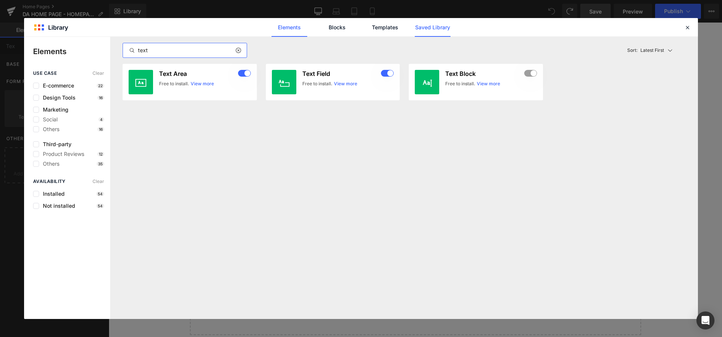
click at [431, 26] on link "Saved Library" at bounding box center [433, 27] width 36 height 19
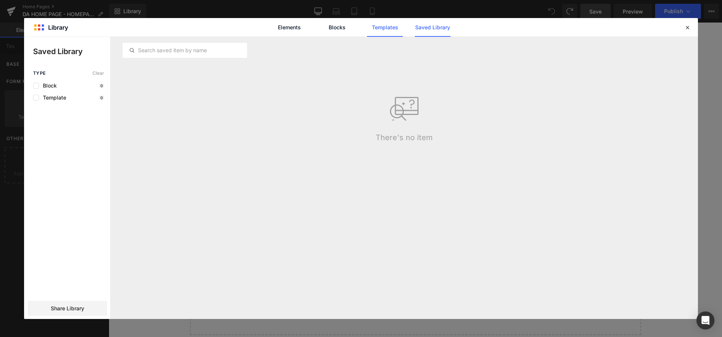
click at [384, 27] on link "Templates" at bounding box center [385, 27] width 36 height 19
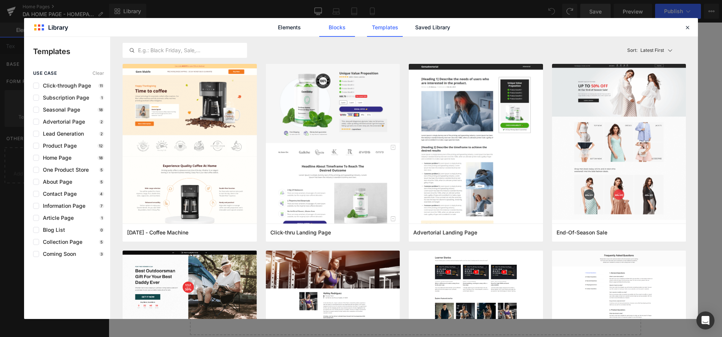
click at [325, 30] on link "Blocks" at bounding box center [337, 27] width 36 height 19
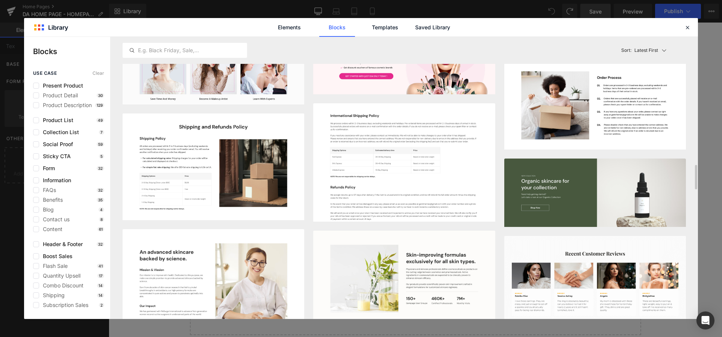
scroll to position [1237, 0]
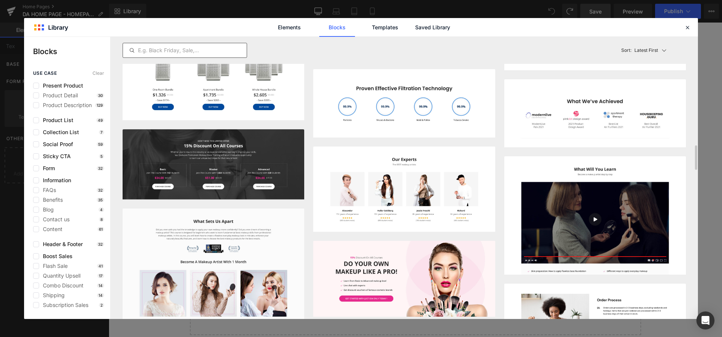
click at [191, 43] on div at bounding box center [185, 50] width 124 height 15
click at [183, 50] on input "text" at bounding box center [185, 50] width 124 height 9
type input "faq"
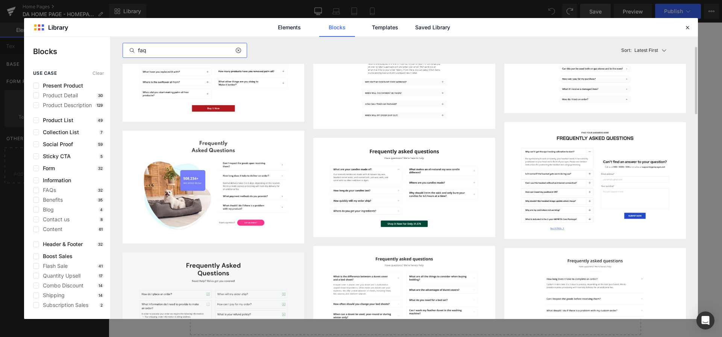
scroll to position [115, 0]
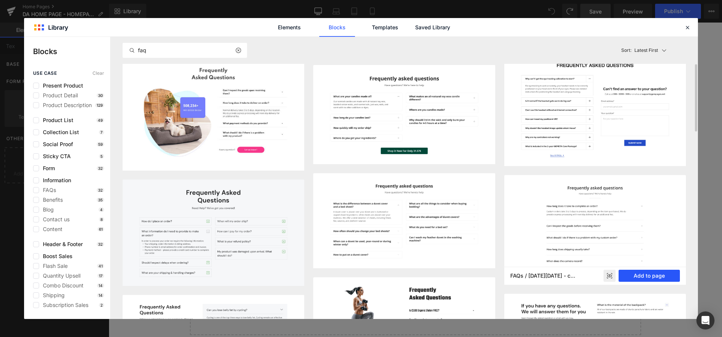
click at [645, 270] on button "Add to page" at bounding box center [649, 276] width 61 height 12
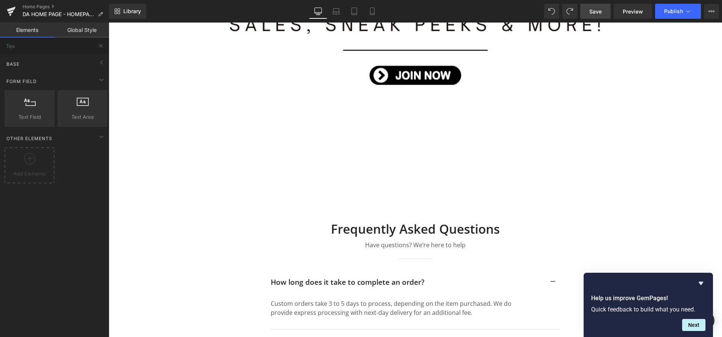
scroll to position [4022, 0]
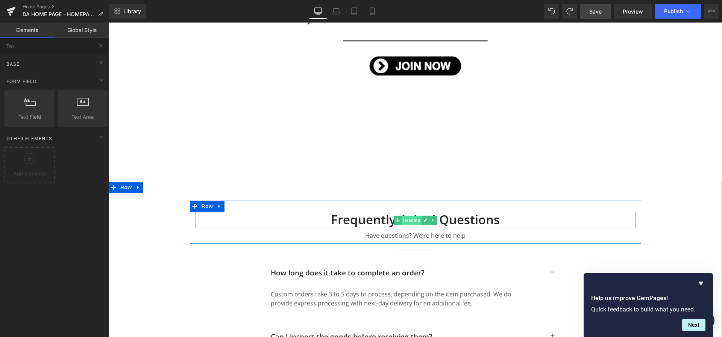
click at [405, 216] on span "Heading" at bounding box center [411, 220] width 20 height 9
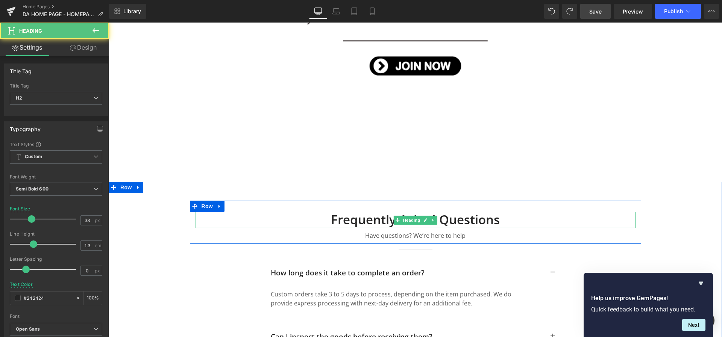
click at [476, 212] on h2 "Frequently asked questions" at bounding box center [416, 220] width 440 height 16
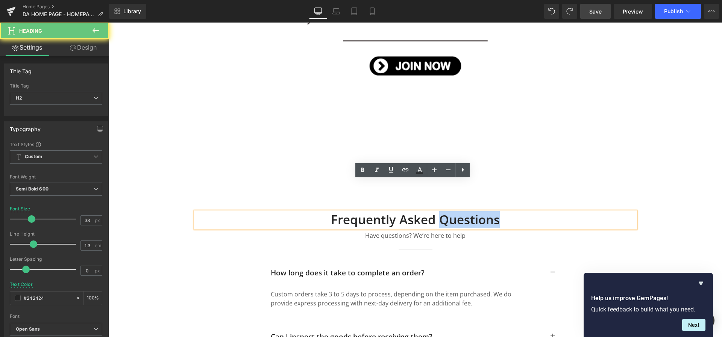
click at [476, 212] on h2 "Frequently asked questions" at bounding box center [416, 220] width 440 height 16
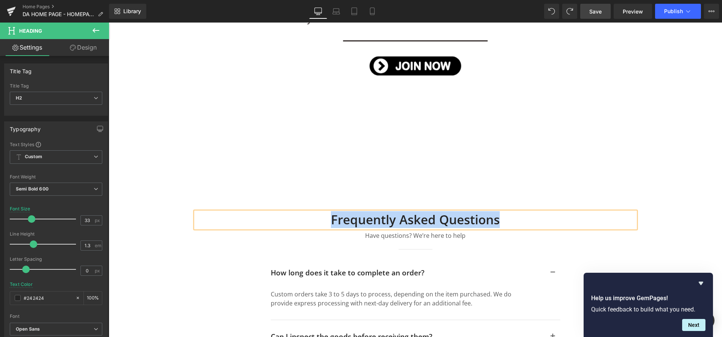
paste div
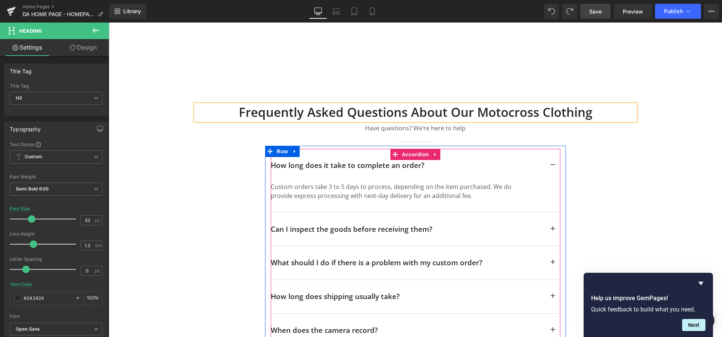
scroll to position [4126, 0]
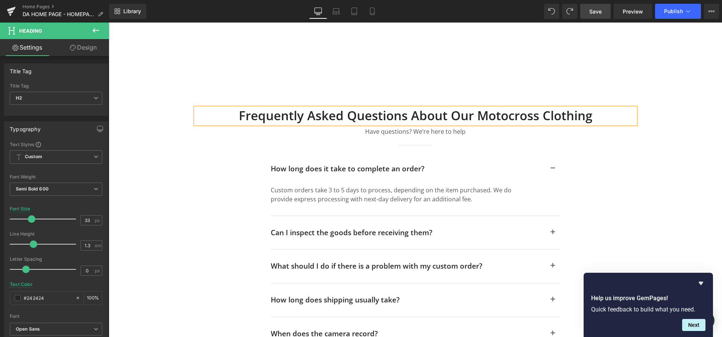
click at [388, 108] on h2 "Frequently Asked Questions About Our Motocross Clothing" at bounding box center [416, 116] width 440 height 16
click at [22, 154] on span "Custom Setup Global Style" at bounding box center [56, 157] width 92 height 14
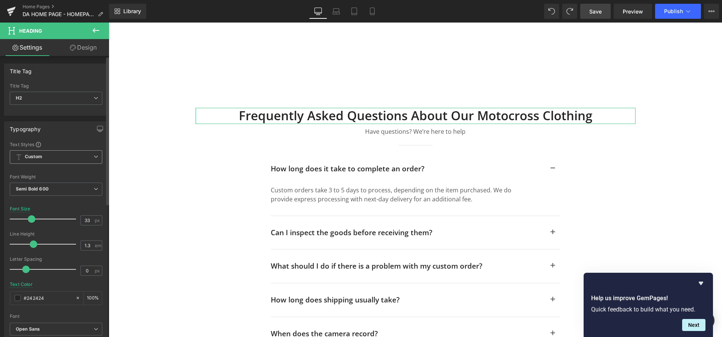
click at [44, 154] on span "Custom Setup Global Style" at bounding box center [56, 157] width 92 height 14
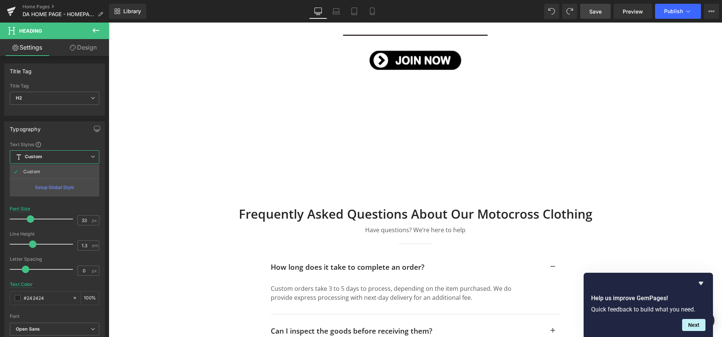
scroll to position [4030, 0]
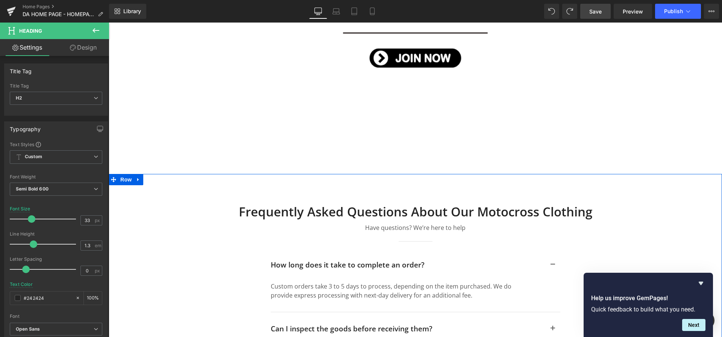
click at [395, 250] on span at bounding box center [399, 254] width 8 height 9
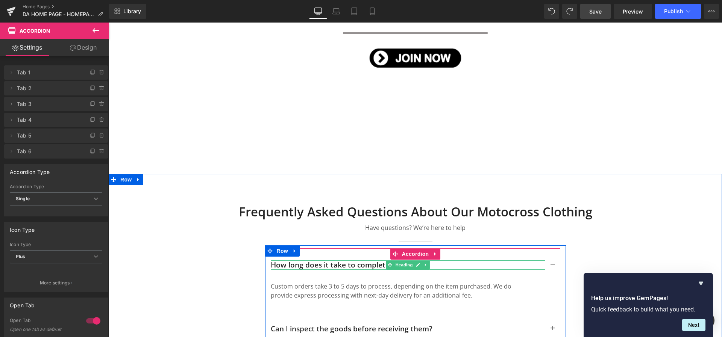
click at [287, 261] on h2 "How long does it take to complete an order?" at bounding box center [408, 265] width 274 height 9
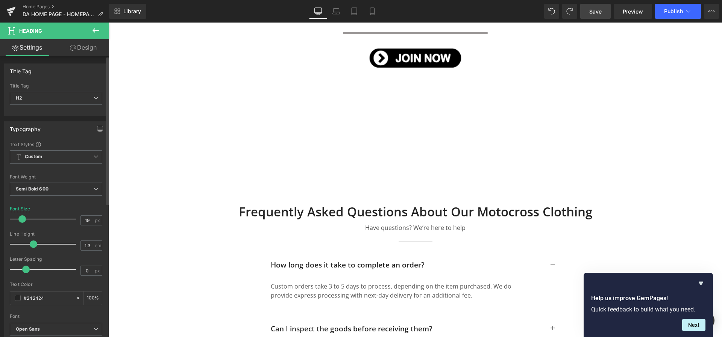
scroll to position [252, 0]
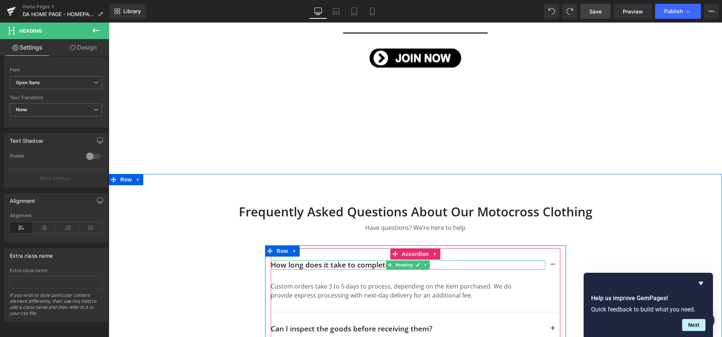
click at [361, 261] on div at bounding box center [408, 262] width 274 height 2
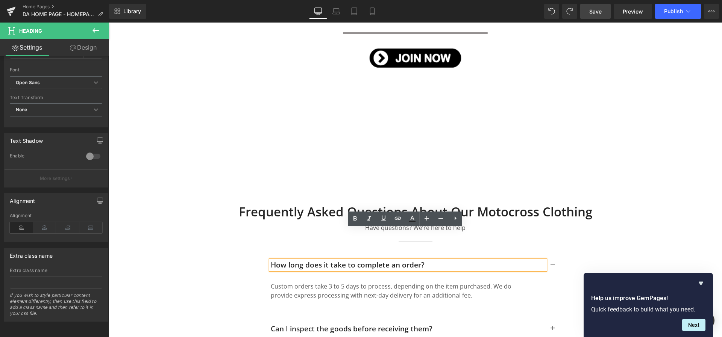
click at [362, 261] on h2 "How long does it take to complete an order?" at bounding box center [408, 265] width 274 height 9
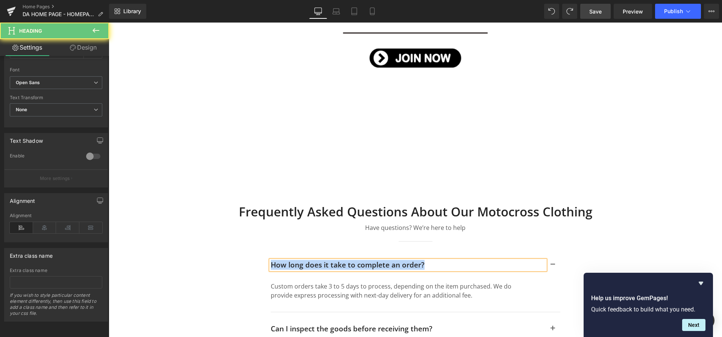
paste div
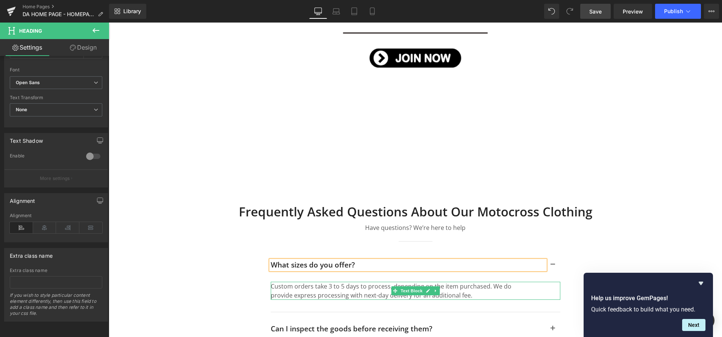
click at [302, 282] on p "Custom orders take 3 to 5 days to process, depending on the item purchased. We …" at bounding box center [397, 291] width 252 height 18
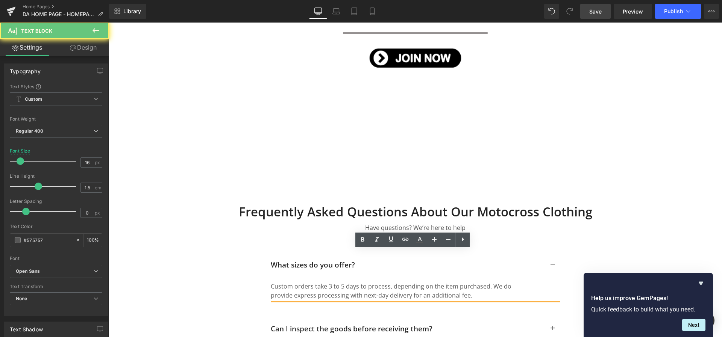
click at [304, 282] on p "Custom orders take 3 to 5 days to process, depending on the item purchased. We …" at bounding box center [397, 291] width 252 height 18
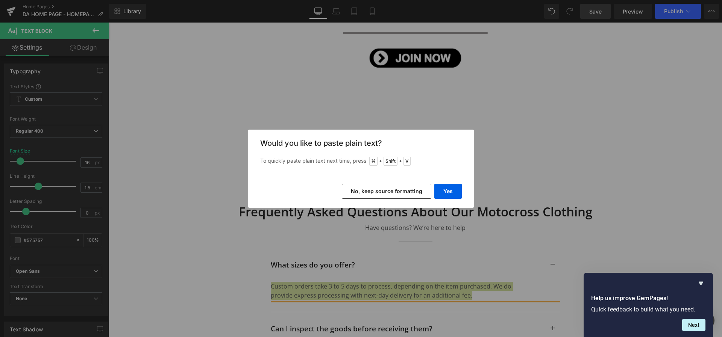
click at [369, 265] on div "Back to Library Insert Would you like to paste plain text? To quickly paste pla…" at bounding box center [361, 168] width 722 height 337
click at [390, 257] on div "Back to Library Insert Would you like to paste plain text? To quickly paste pla…" at bounding box center [361, 168] width 722 height 337
click at [444, 192] on button "Yes" at bounding box center [447, 191] width 27 height 15
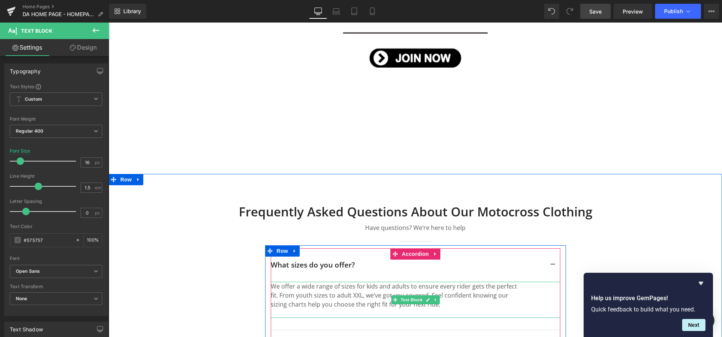
click at [341, 282] on p "We offer a wide range of sizes for kids and adults to ensure every rider gets t…" at bounding box center [397, 295] width 252 height 27
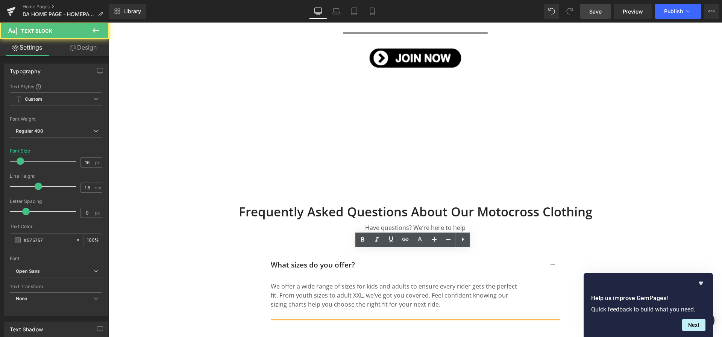
click at [336, 309] on p at bounding box center [397, 313] width 252 height 9
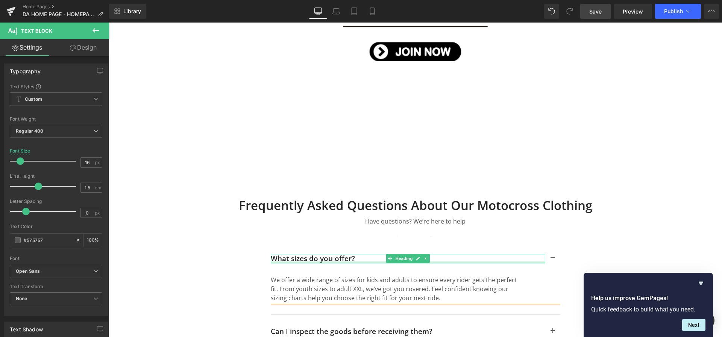
scroll to position [4046, 0]
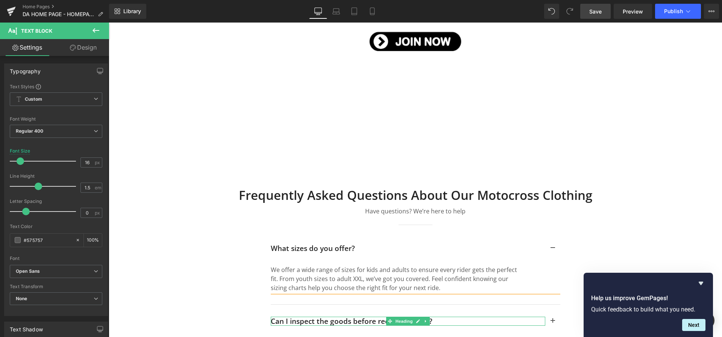
click at [301, 317] on h2 "Can I inspect the goods before receiving them?" at bounding box center [408, 321] width 274 height 9
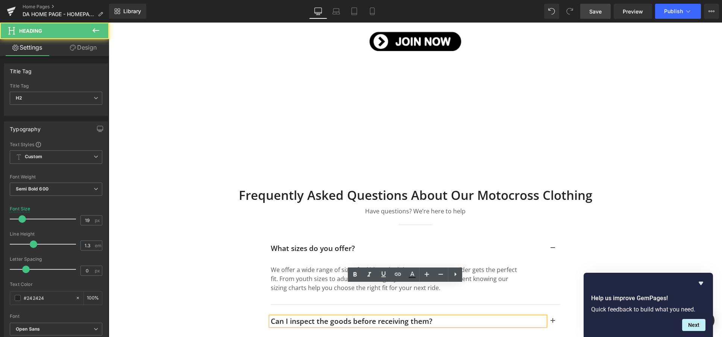
click at [304, 317] on h2 "Can I inspect the goods before receiving them?" at bounding box center [408, 321] width 274 height 9
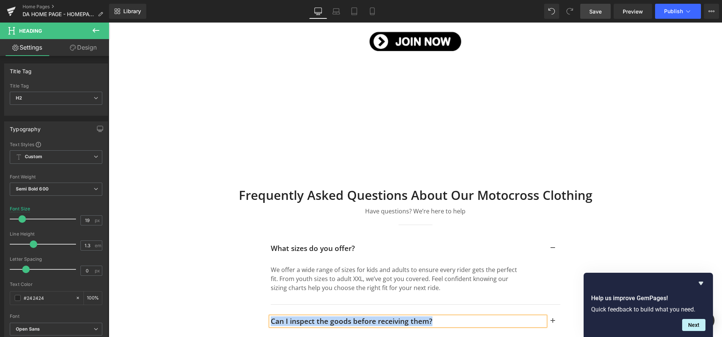
paste div
click at [552, 305] on button "button" at bounding box center [552, 321] width 15 height 33
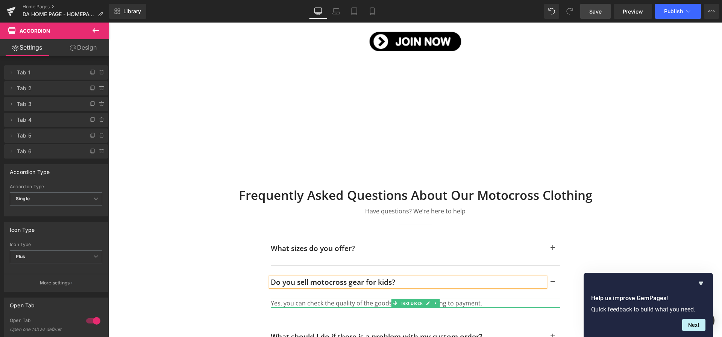
click at [319, 299] on div at bounding box center [416, 300] width 290 height 2
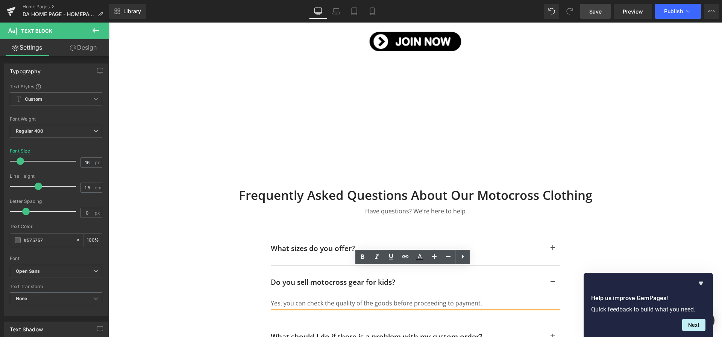
click at [303, 299] on p "Yes, you can check the quality of the goods before proceeding to payment." at bounding box center [397, 303] width 252 height 9
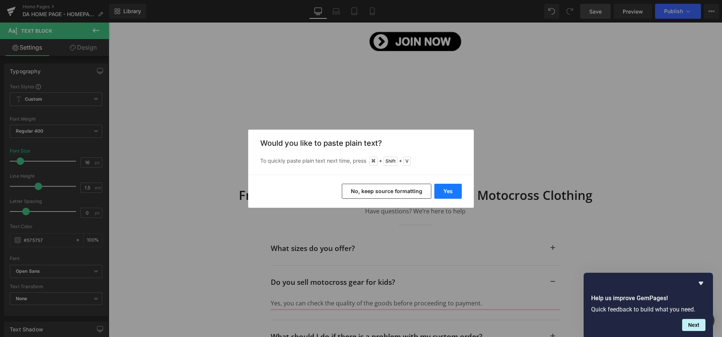
click at [451, 194] on button "Yes" at bounding box center [447, 191] width 27 height 15
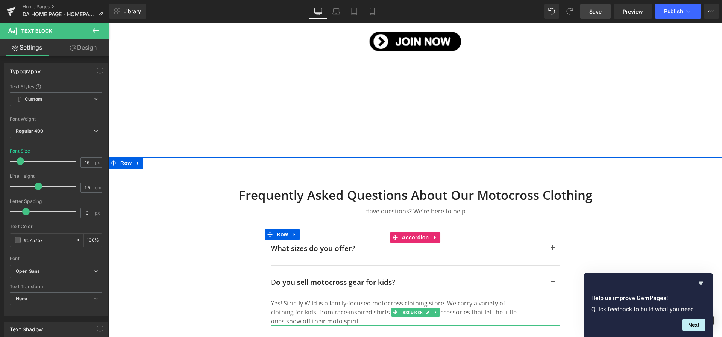
click at [309, 299] on p "Yes! Strictly Wild is a family-focused motocross clothing store. We carry a var…" at bounding box center [397, 312] width 252 height 27
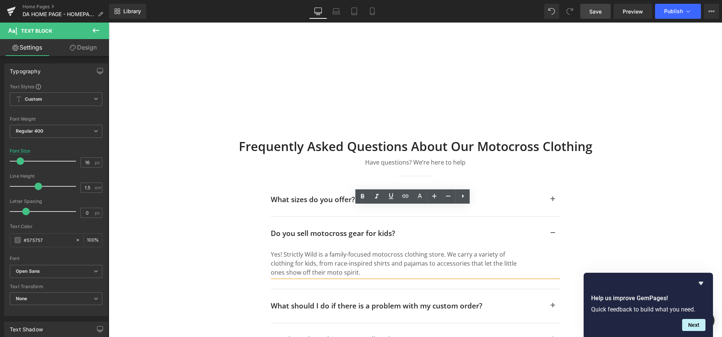
scroll to position [4127, 0]
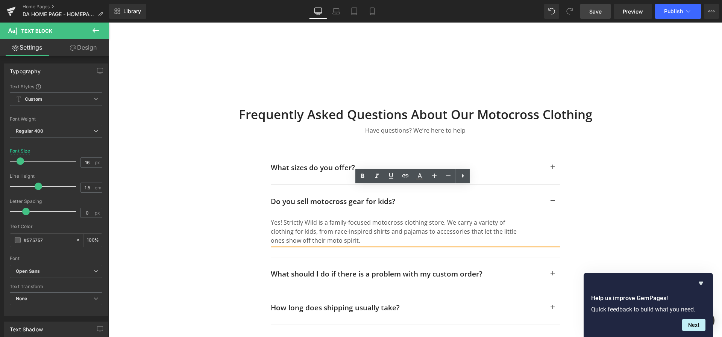
click at [288, 270] on div "What should I do if there is a problem with my custom order? Heading" at bounding box center [408, 274] width 274 height 9
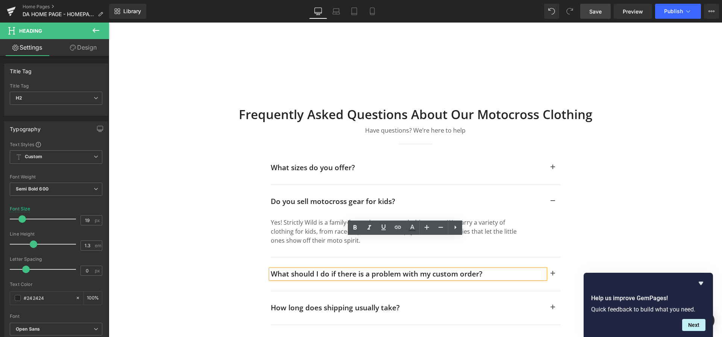
click at [295, 270] on h2 "What should I do if there is a problem with my custom order?" at bounding box center [408, 274] width 274 height 9
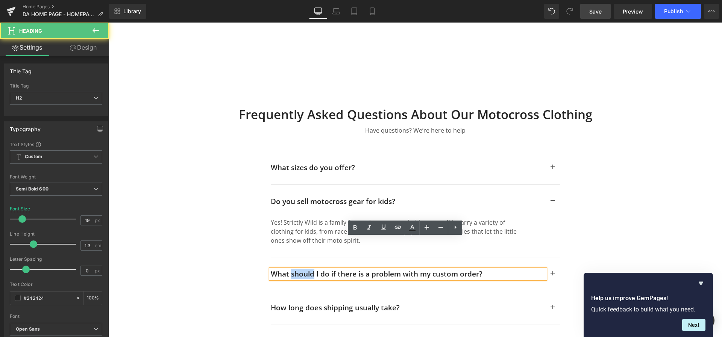
click at [295, 270] on h2 "What should I do if there is a problem with my custom order?" at bounding box center [408, 274] width 274 height 9
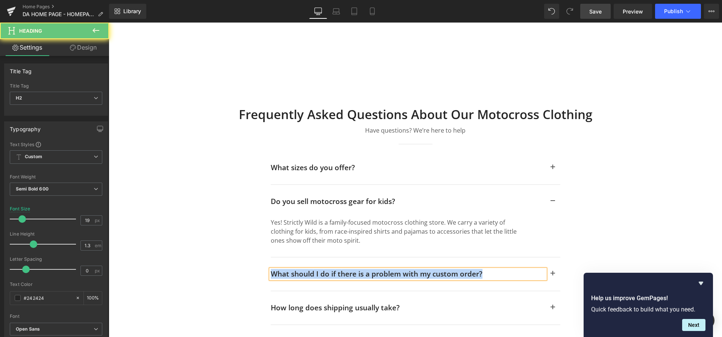
paste div
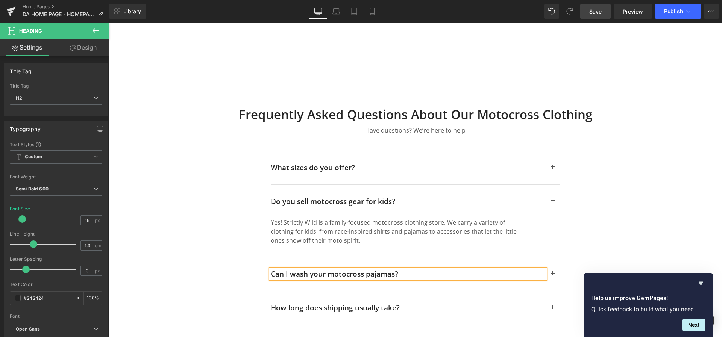
click at [304, 270] on h2 "Can I wash your motocross pajamas?" at bounding box center [408, 274] width 274 height 9
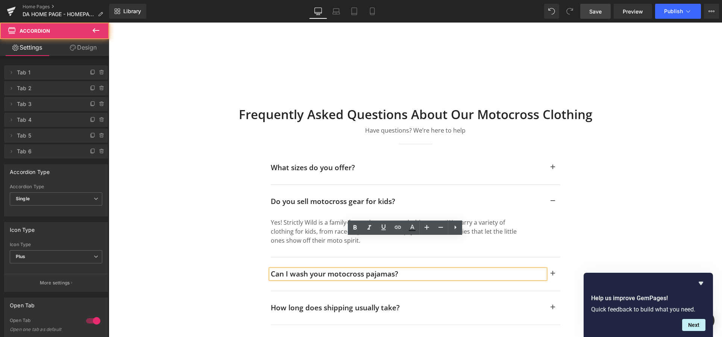
click at [553, 276] on span "button" at bounding box center [553, 276] width 0 height 0
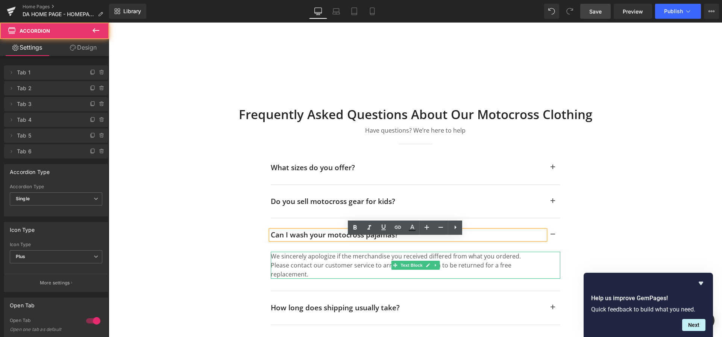
click at [323, 252] on p "We sincerely apologize if the merchandise you received differed from what you o…" at bounding box center [397, 265] width 252 height 27
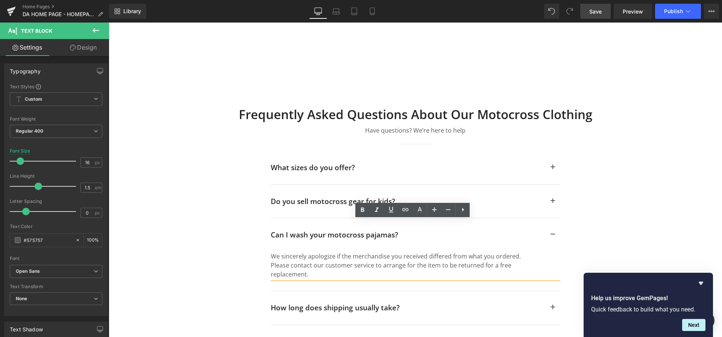
click at [284, 252] on p "We sincerely apologize if the merchandise you received differed from what you o…" at bounding box center [397, 265] width 252 height 27
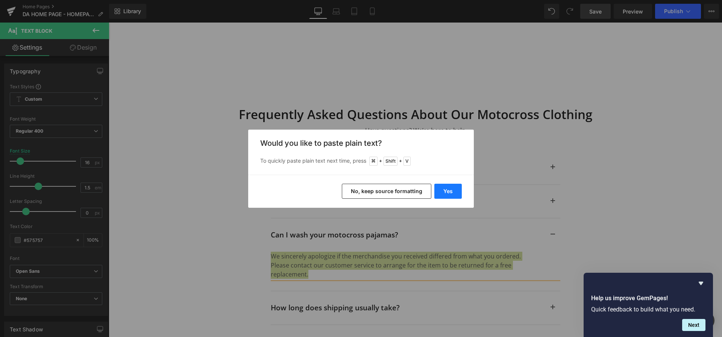
click at [456, 191] on button "Yes" at bounding box center [447, 191] width 27 height 15
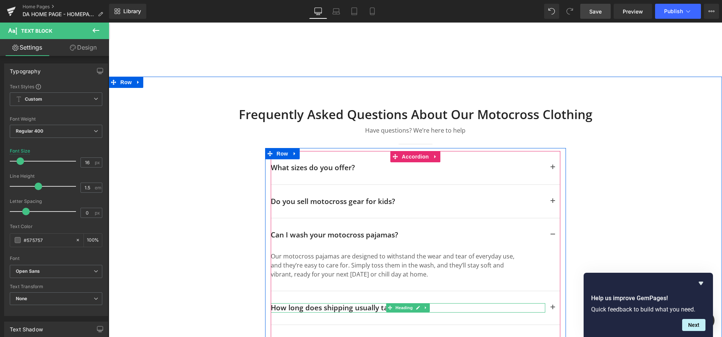
click at [304, 303] on h2 "How long does shipping usually take?" at bounding box center [408, 307] width 274 height 9
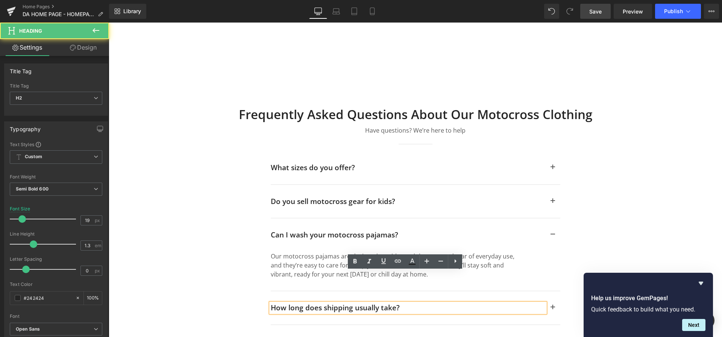
click at [304, 303] on h2 "How long does shipping usually take?" at bounding box center [408, 307] width 274 height 9
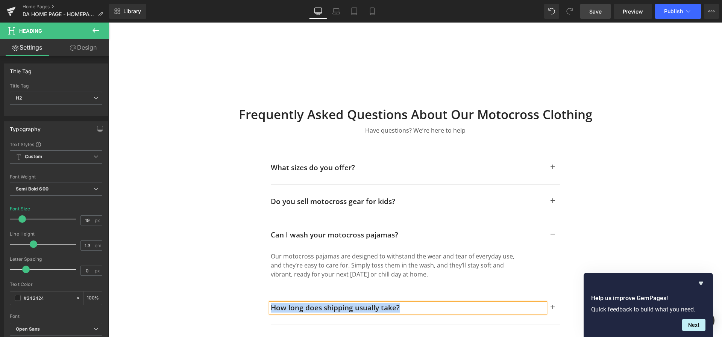
paste div
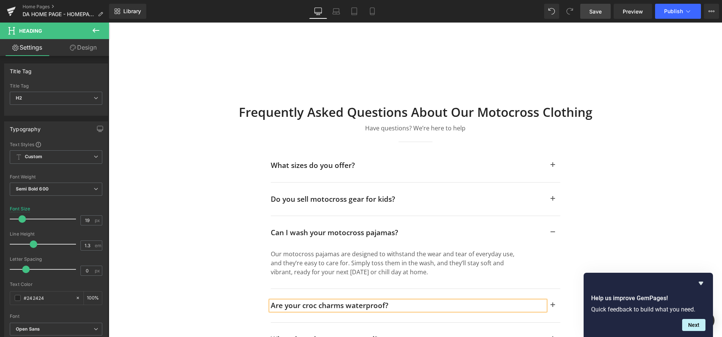
scroll to position [4145, 0]
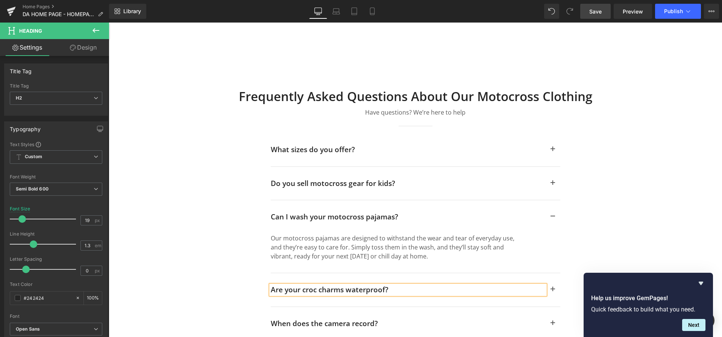
click at [551, 273] on button "button" at bounding box center [552, 289] width 15 height 33
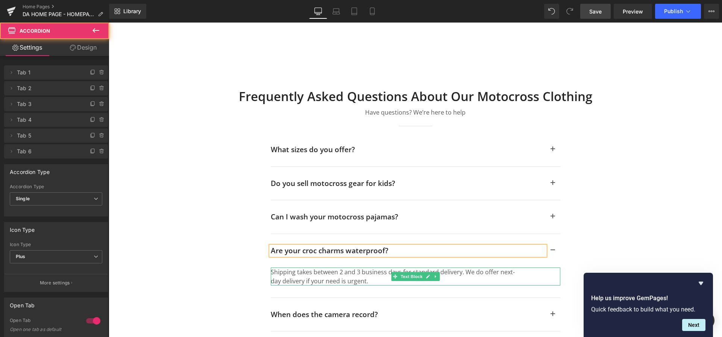
click at [308, 268] on p "Shipping takes between 2 and 3 business days for standard delivery. We do offer…" at bounding box center [397, 277] width 252 height 18
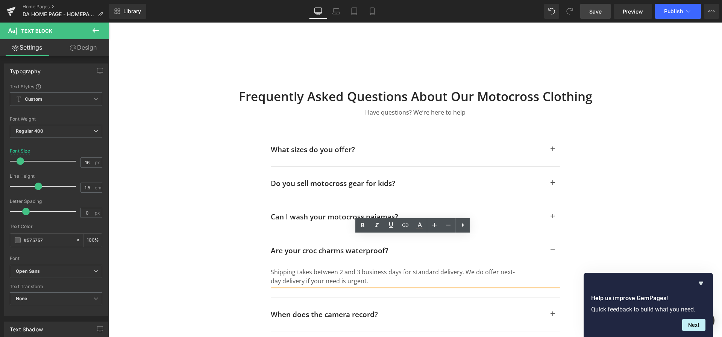
click at [310, 268] on p "Shipping takes between 2 and 3 business days for standard delivery. We do offer…" at bounding box center [397, 277] width 252 height 18
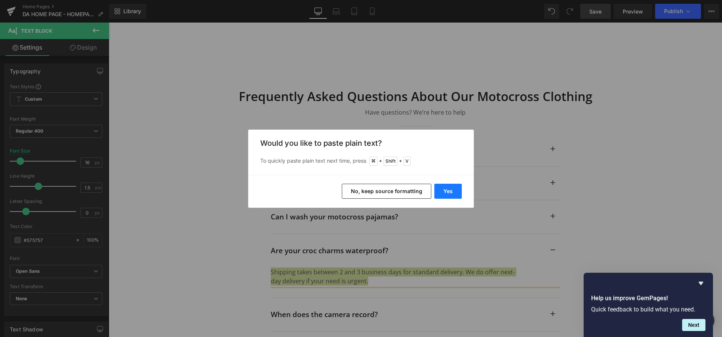
click at [446, 190] on button "Yes" at bounding box center [447, 191] width 27 height 15
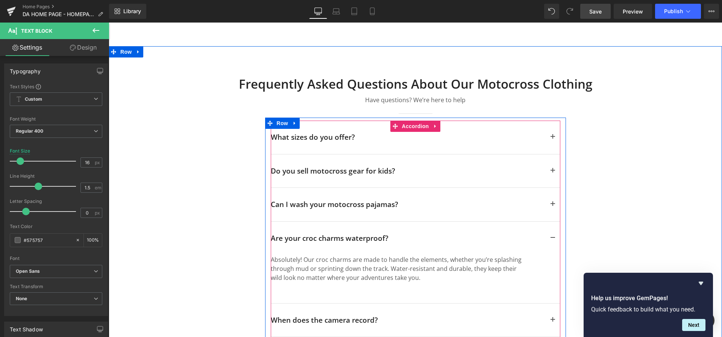
scroll to position [4163, 0]
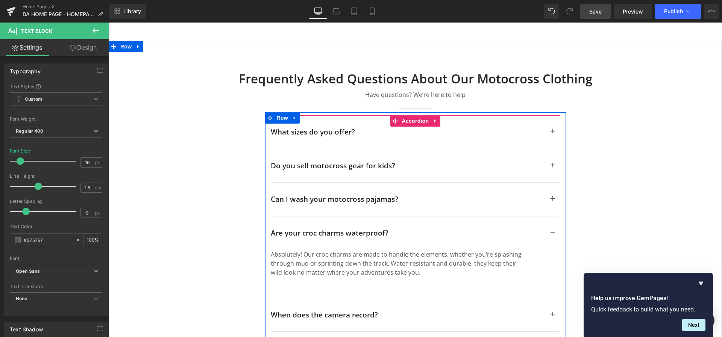
click at [311, 311] on h2 "When does the camera record?" at bounding box center [408, 315] width 274 height 9
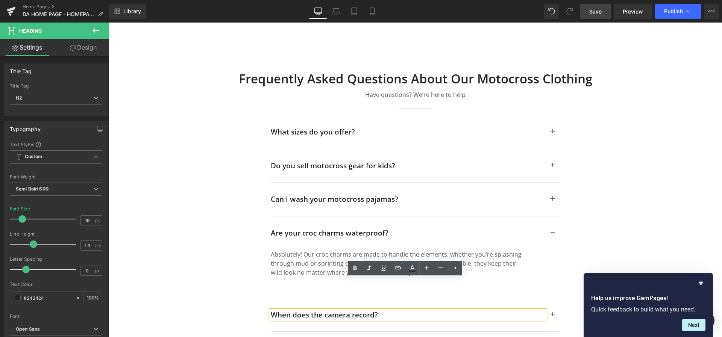
click at [307, 311] on h2 "When does the camera record?" at bounding box center [408, 315] width 274 height 9
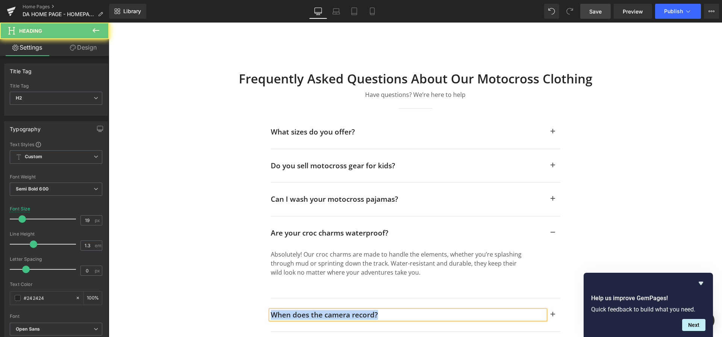
paste div
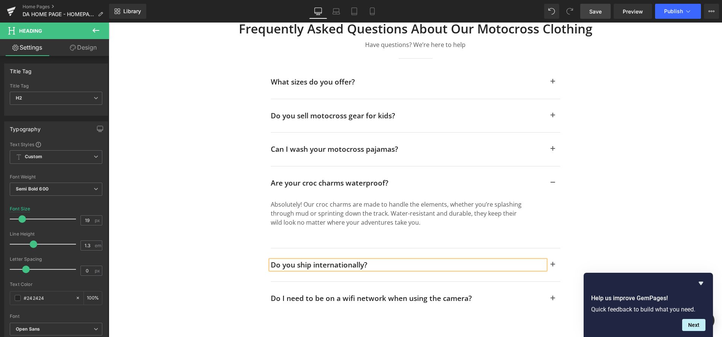
scroll to position [4218, 0]
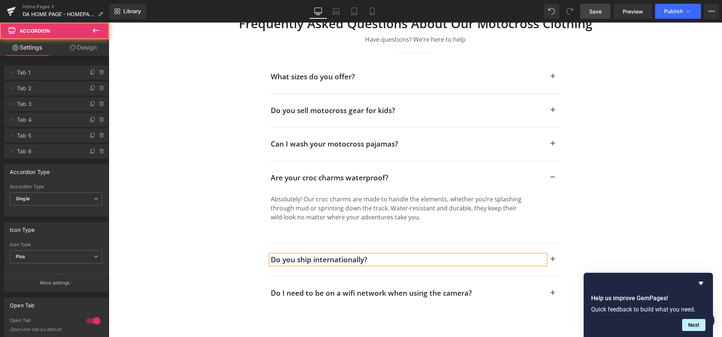
click at [550, 243] on button "button" at bounding box center [552, 259] width 15 height 33
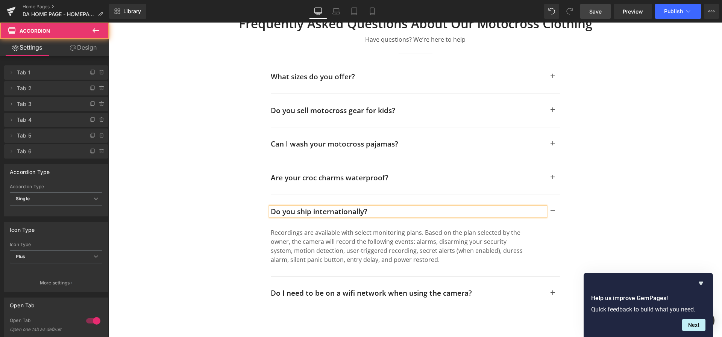
click at [342, 229] on p "Recordings are available with select monitoring plans. Based on the plan select…" at bounding box center [397, 246] width 252 height 36
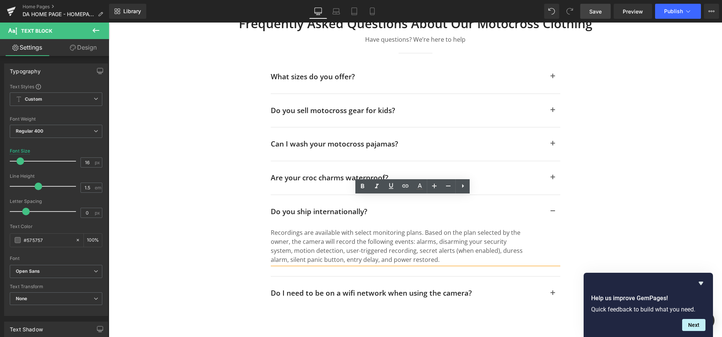
click at [346, 228] on p "Recordings are available with select monitoring plans. Based on the plan select…" at bounding box center [397, 246] width 252 height 36
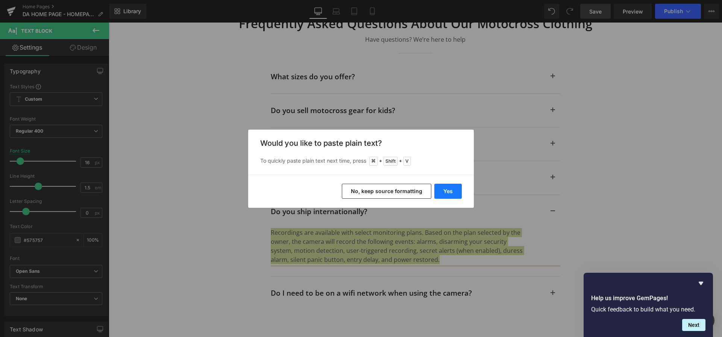
drag, startPoint x: 449, startPoint y: 188, endPoint x: 374, endPoint y: 162, distance: 78.5
click at [449, 188] on button "Yes" at bounding box center [447, 191] width 27 height 15
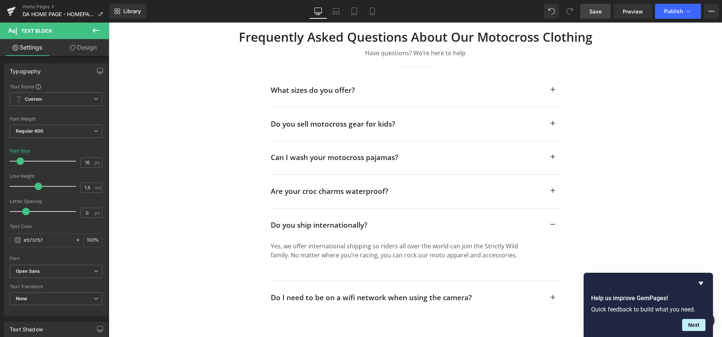
scroll to position [4210, 0]
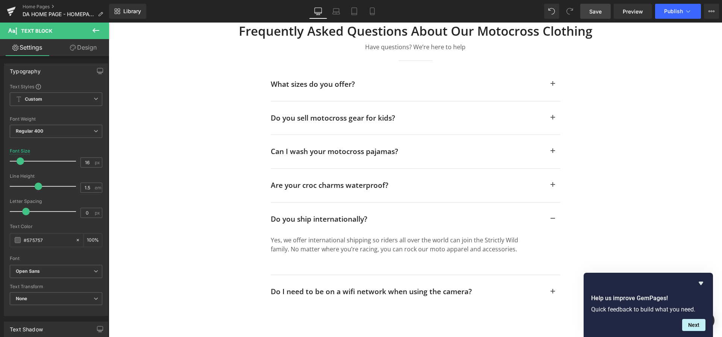
click at [318, 287] on h2 "Do I need to be on a wifi network when using the camera?" at bounding box center [408, 291] width 274 height 9
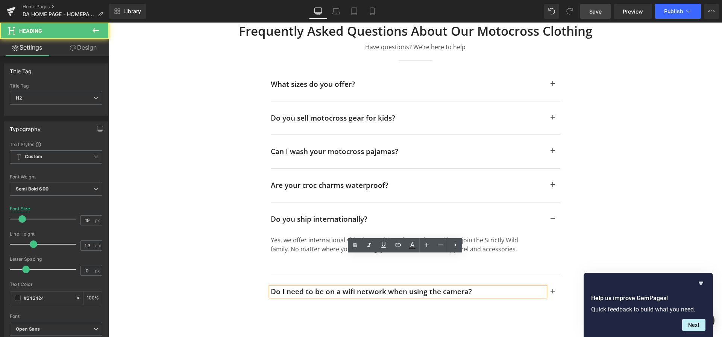
click at [318, 287] on h2 "Do I need to be on a wifi network when using the camera?" at bounding box center [408, 291] width 274 height 9
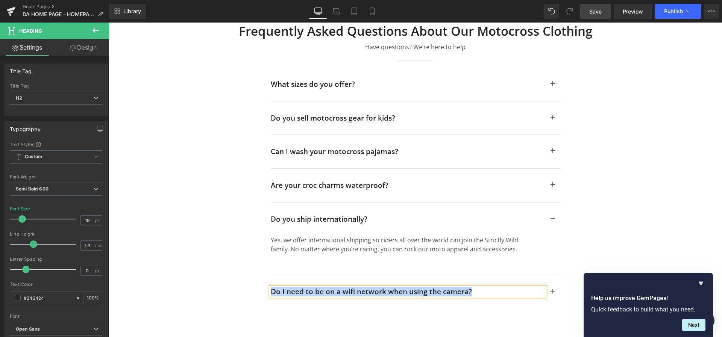
paste div
click at [550, 275] on button "button" at bounding box center [552, 291] width 15 height 33
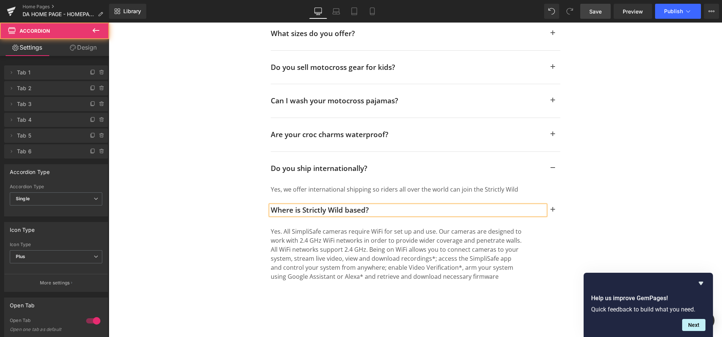
scroll to position [4294, 0]
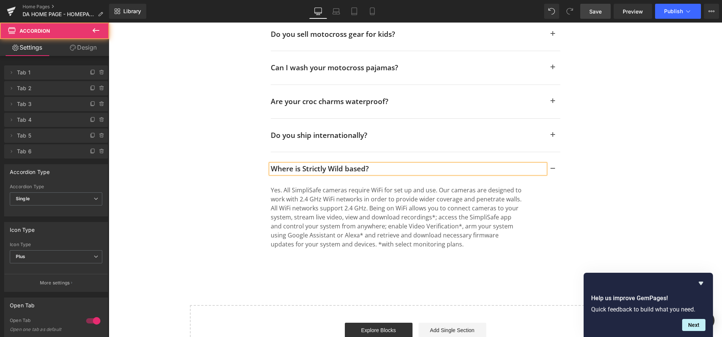
click at [291, 187] on p "Yes. All SimpliSafe cameras require WiFi for set up and use. Our cameras are de…" at bounding box center [397, 217] width 252 height 63
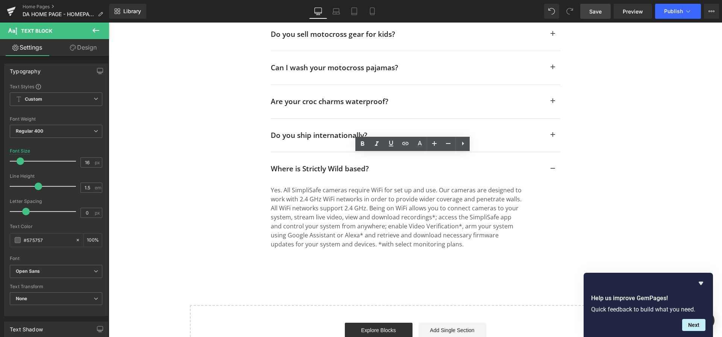
click at [312, 186] on p "Yes. All SimpliSafe cameras require WiFi for set up and use. Our cameras are de…" at bounding box center [397, 217] width 252 height 63
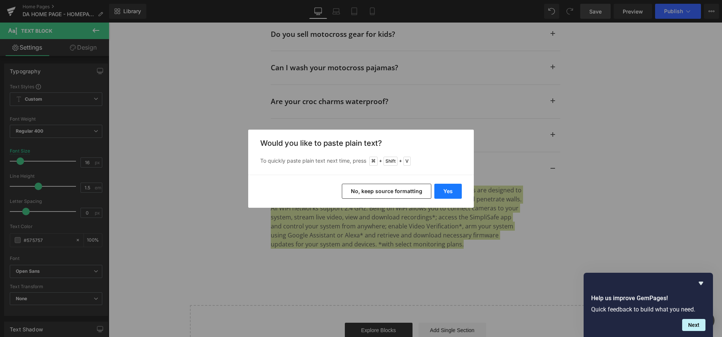
click at [451, 190] on button "Yes" at bounding box center [447, 191] width 27 height 15
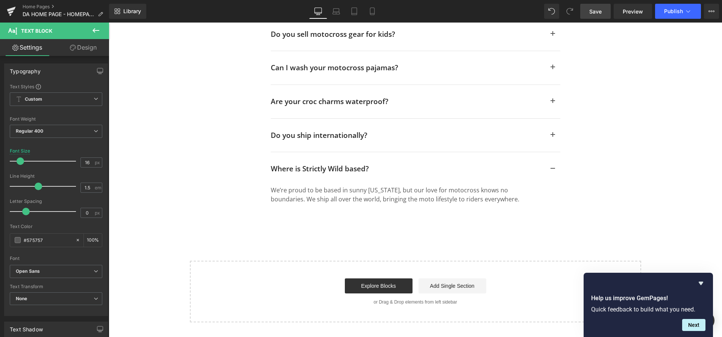
click at [593, 13] on span "Save" at bounding box center [595, 12] width 12 height 8
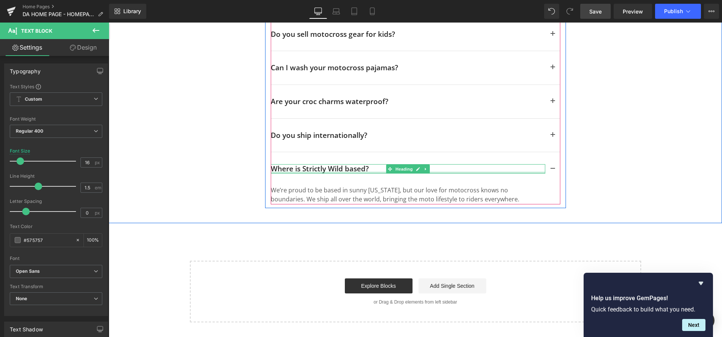
click at [315, 164] on h2 "Where is Strictly Wild based?" at bounding box center [408, 168] width 274 height 9
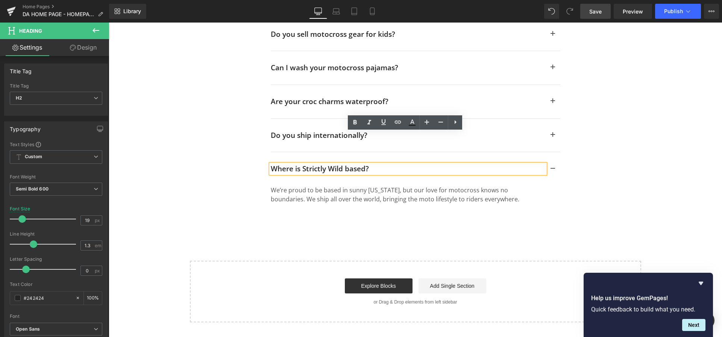
click at [539, 152] on div "Where is Strictly Wild based? Heading" at bounding box center [416, 168] width 290 height 33
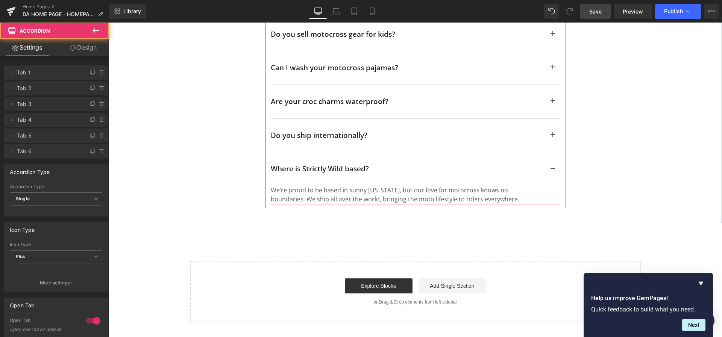
click at [390, 152] on div "Where is Strictly Wild based? Heading" at bounding box center [416, 168] width 290 height 33
click at [340, 152] on div "Where is Strictly Wild based? Heading" at bounding box center [416, 168] width 290 height 33
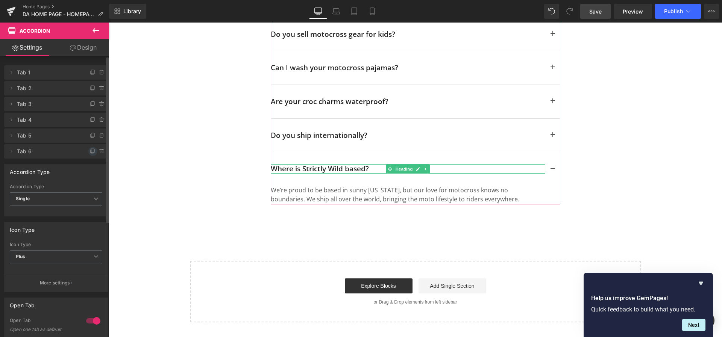
click at [90, 151] on icon at bounding box center [93, 152] width 6 height 6
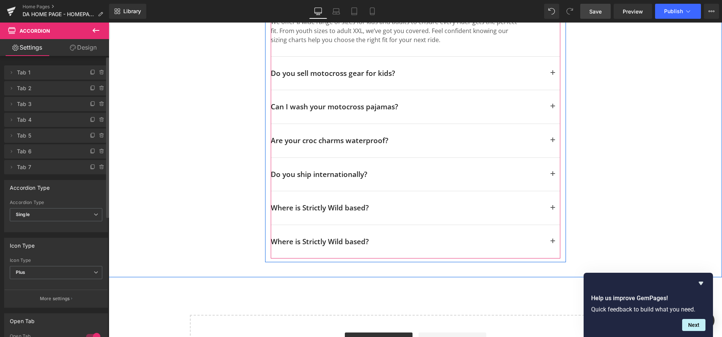
click at [334, 237] on h2 "Where is Strictly Wild based?" at bounding box center [408, 241] width 274 height 9
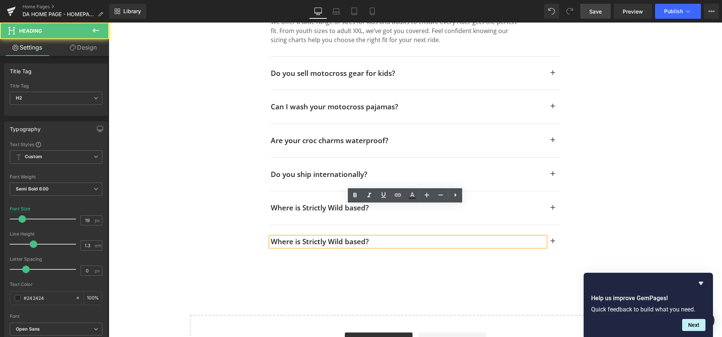
click at [375, 237] on h2 "Where is Strictly Wild based?" at bounding box center [408, 241] width 274 height 9
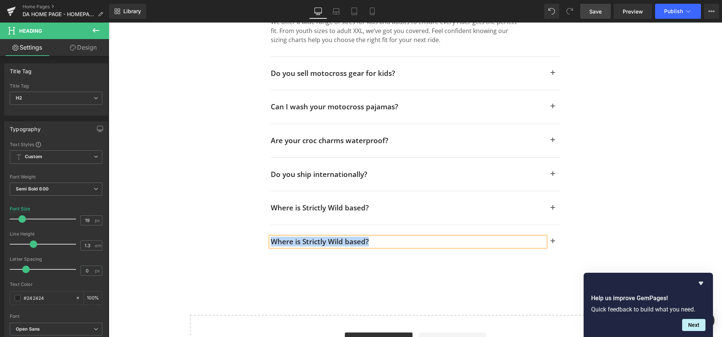
paste div
click at [553, 244] on span "button" at bounding box center [553, 244] width 0 height 0
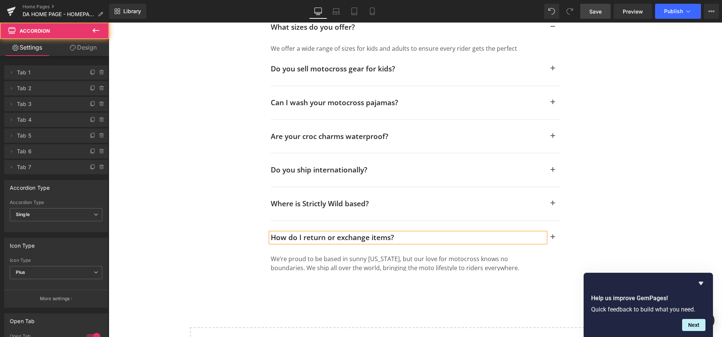
scroll to position [4255, 0]
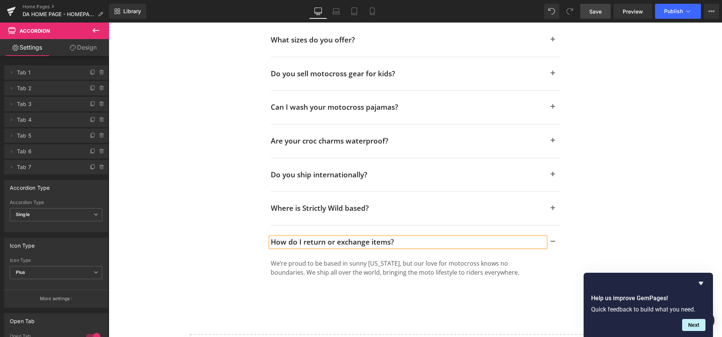
click at [311, 259] on p "We’re proud to be based in sunny [US_STATE], but our love for motocross knows n…" at bounding box center [397, 268] width 252 height 18
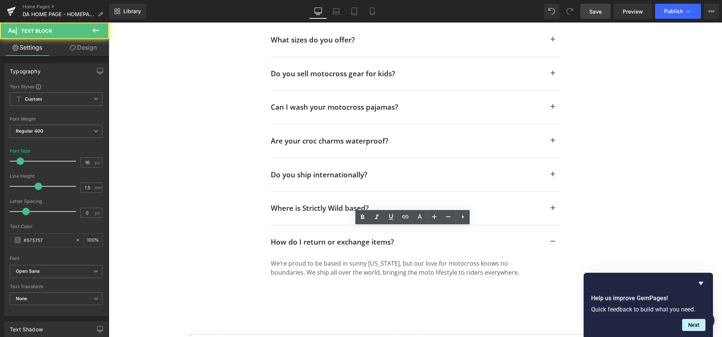
click at [322, 259] on p "We’re proud to be based in sunny [US_STATE], but our love for motocross knows n…" at bounding box center [397, 268] width 252 height 18
click at [317, 259] on p "We’re proud to be based in sunny [US_STATE], but our love for motocross knows n…" at bounding box center [397, 268] width 252 height 18
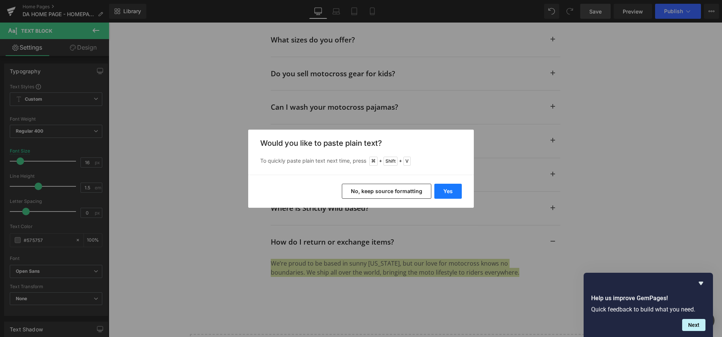
click at [443, 190] on button "Yes" at bounding box center [447, 191] width 27 height 15
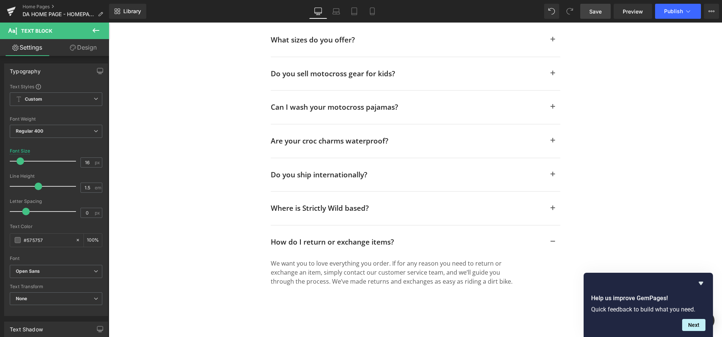
click at [596, 10] on span "Save" at bounding box center [595, 12] width 12 height 8
click at [695, 324] on button "Next" at bounding box center [693, 325] width 23 height 12
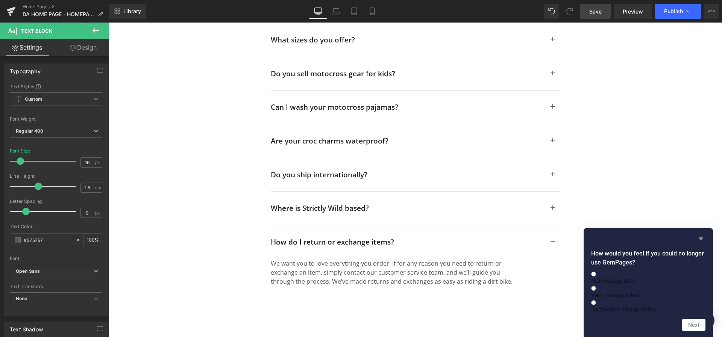
click at [700, 234] on icon "Hide survey" at bounding box center [700, 238] width 9 height 9
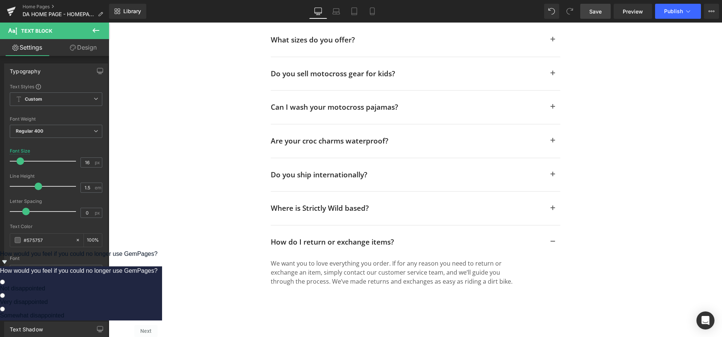
click at [596, 12] on span "Save" at bounding box center [595, 12] width 12 height 8
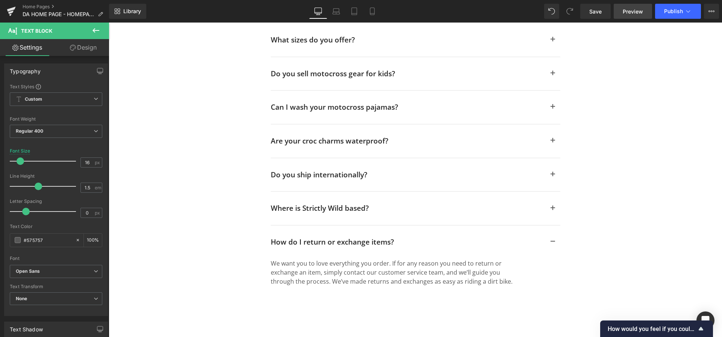
click at [631, 12] on span "Preview" at bounding box center [633, 12] width 20 height 8
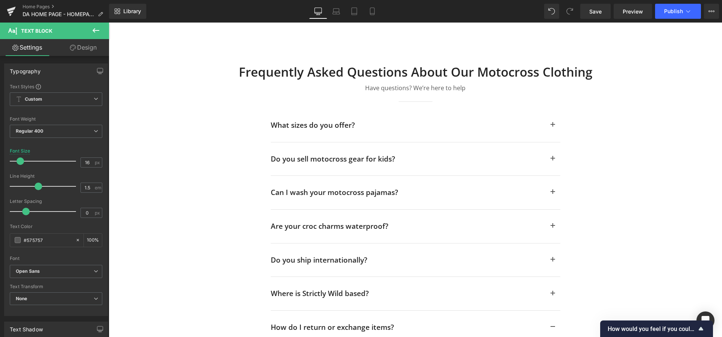
scroll to position [4156, 0]
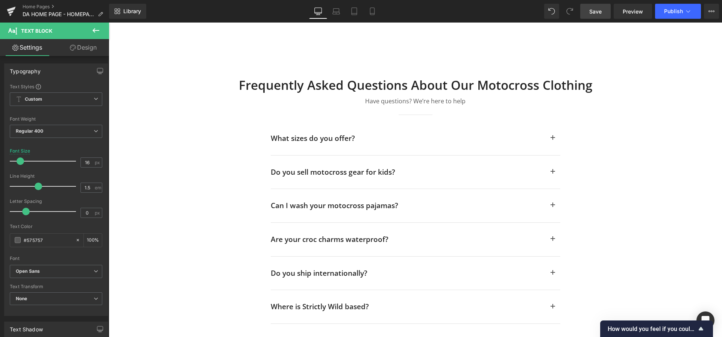
click at [594, 12] on span "Save" at bounding box center [595, 12] width 12 height 8
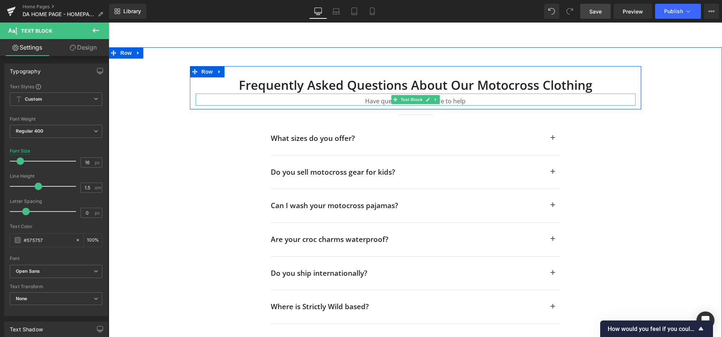
click at [470, 97] on p "Have questions? We’re here to help" at bounding box center [416, 101] width 440 height 9
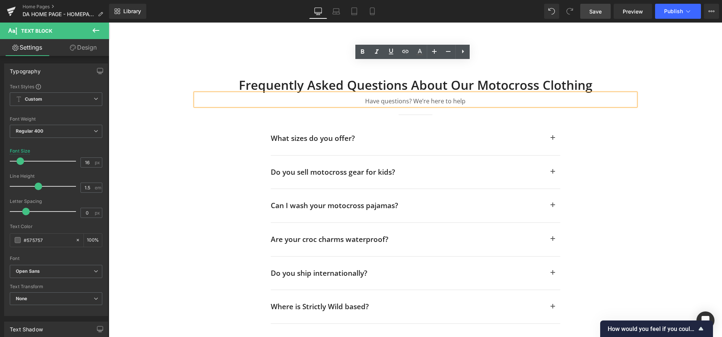
click at [190, 77] on div "Frequently Asked Questions About Our Motocross Clothing Heading Have questions?…" at bounding box center [415, 91] width 451 height 28
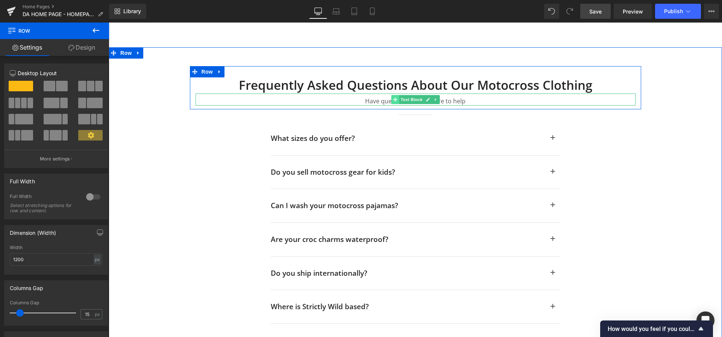
click at [391, 95] on span at bounding box center [395, 99] width 8 height 9
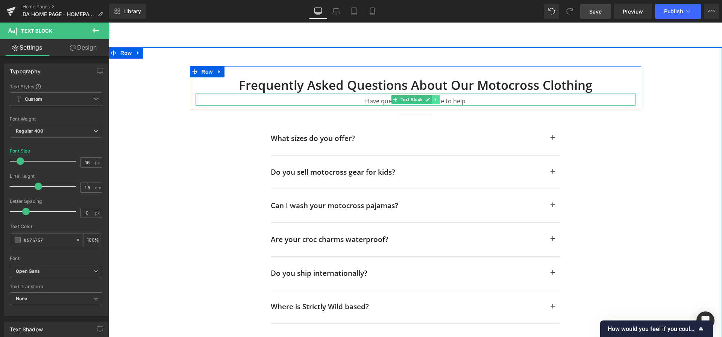
click at [434, 97] on icon at bounding box center [436, 99] width 4 height 5
click at [437, 97] on icon at bounding box center [439, 99] width 4 height 4
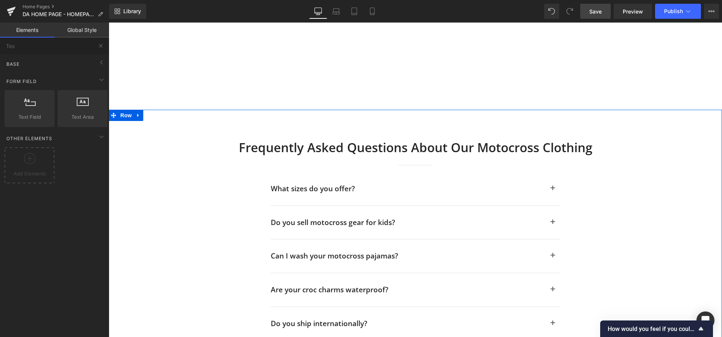
scroll to position [4081, 0]
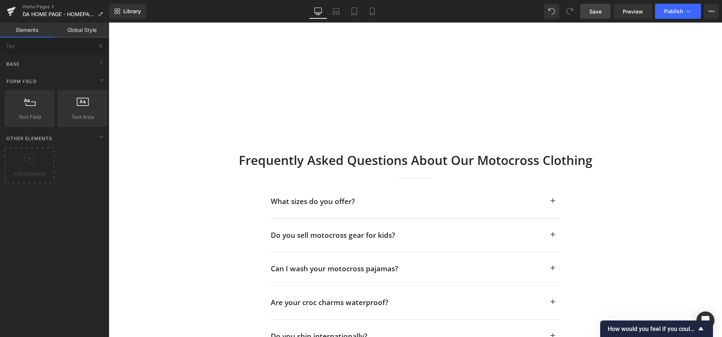
click at [603, 13] on link "Save" at bounding box center [595, 11] width 30 height 15
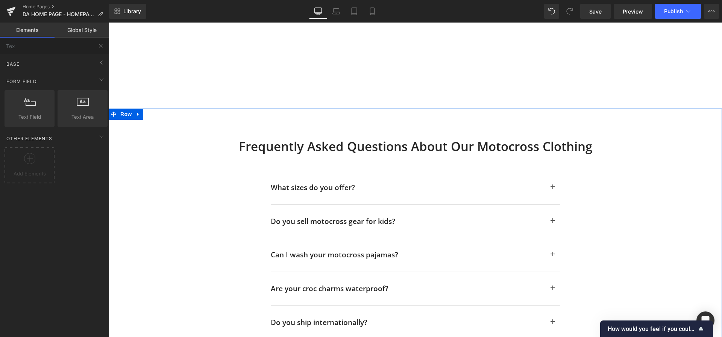
scroll to position [4101, 0]
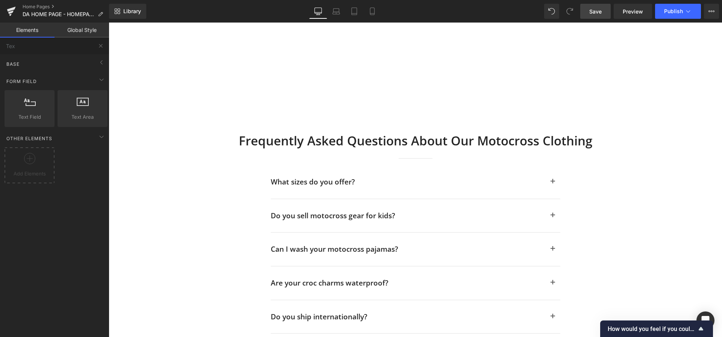
click at [597, 16] on link "Save" at bounding box center [595, 11] width 30 height 15
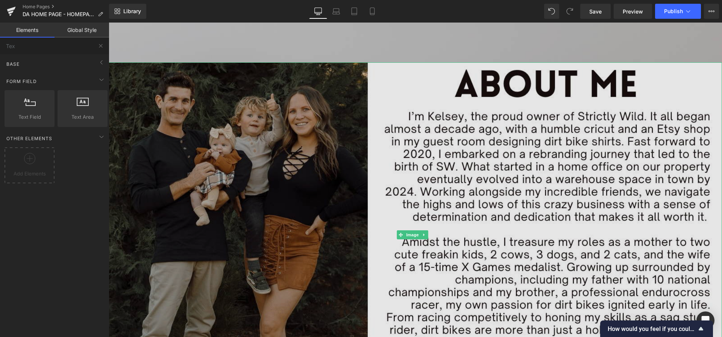
scroll to position [2853, 0]
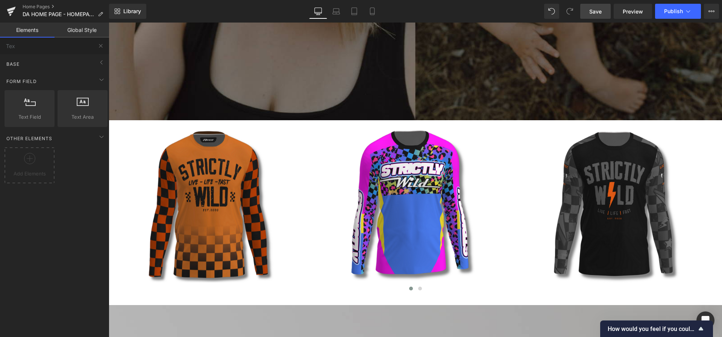
click at [588, 14] on link "Save" at bounding box center [595, 11] width 30 height 15
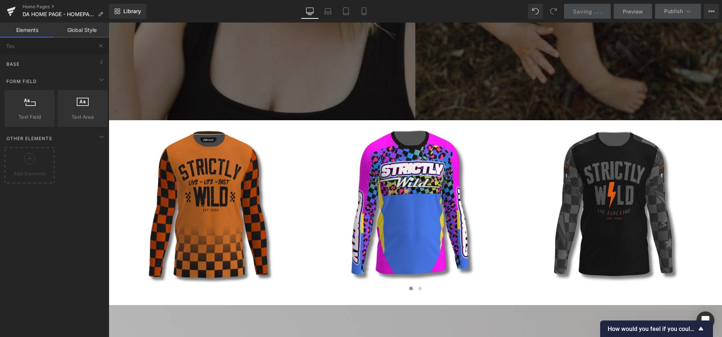
scroll to position [2452, 0]
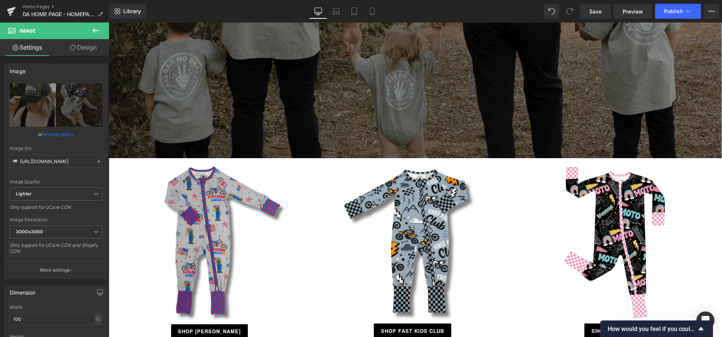
scroll to position [2243, 0]
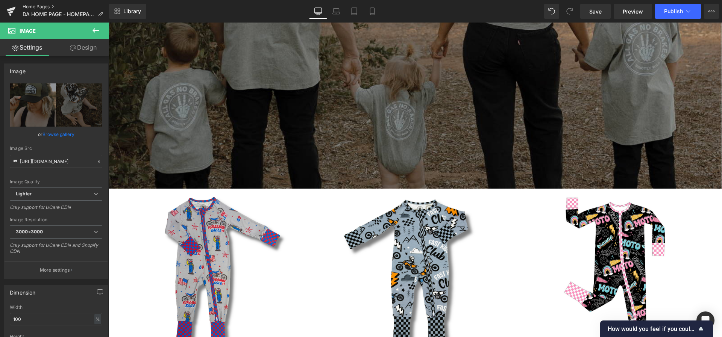
click at [36, 7] on link "Home Pages" at bounding box center [66, 7] width 86 height 6
